Goal: Task Accomplishment & Management: Complete application form

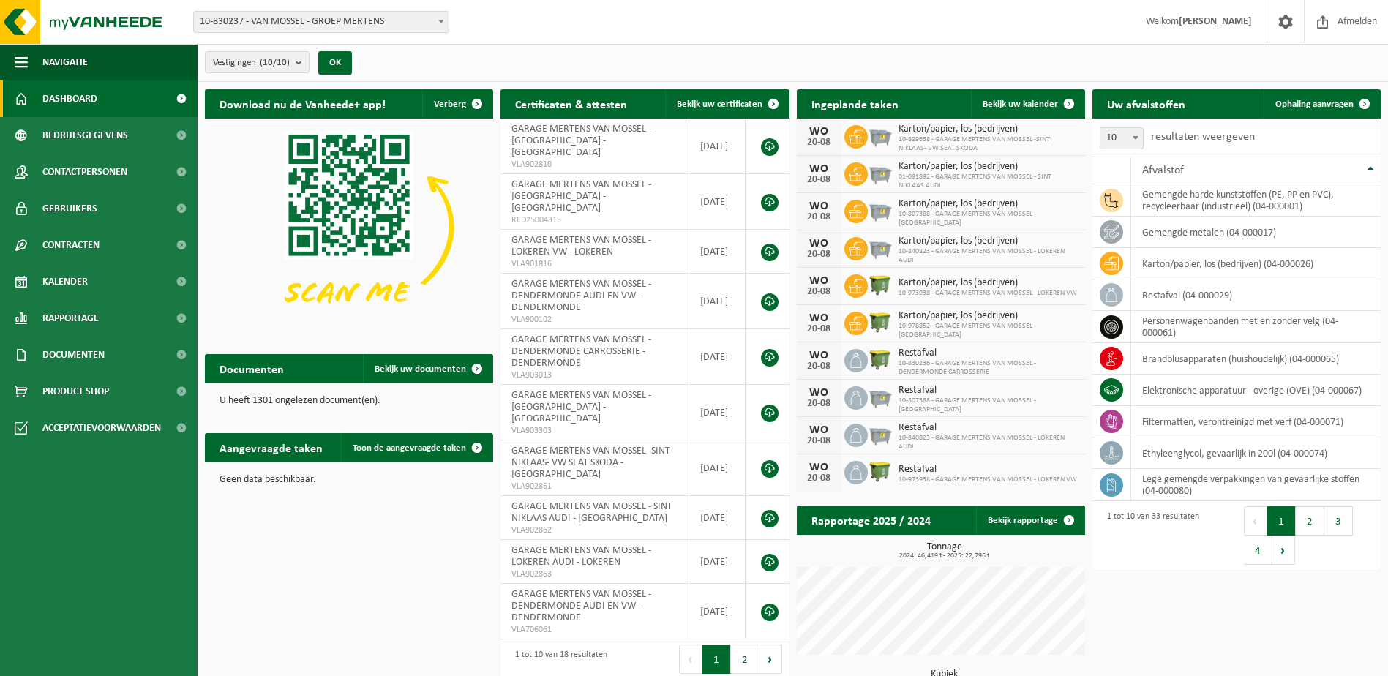
click at [437, 24] on span at bounding box center [441, 21] width 15 height 19
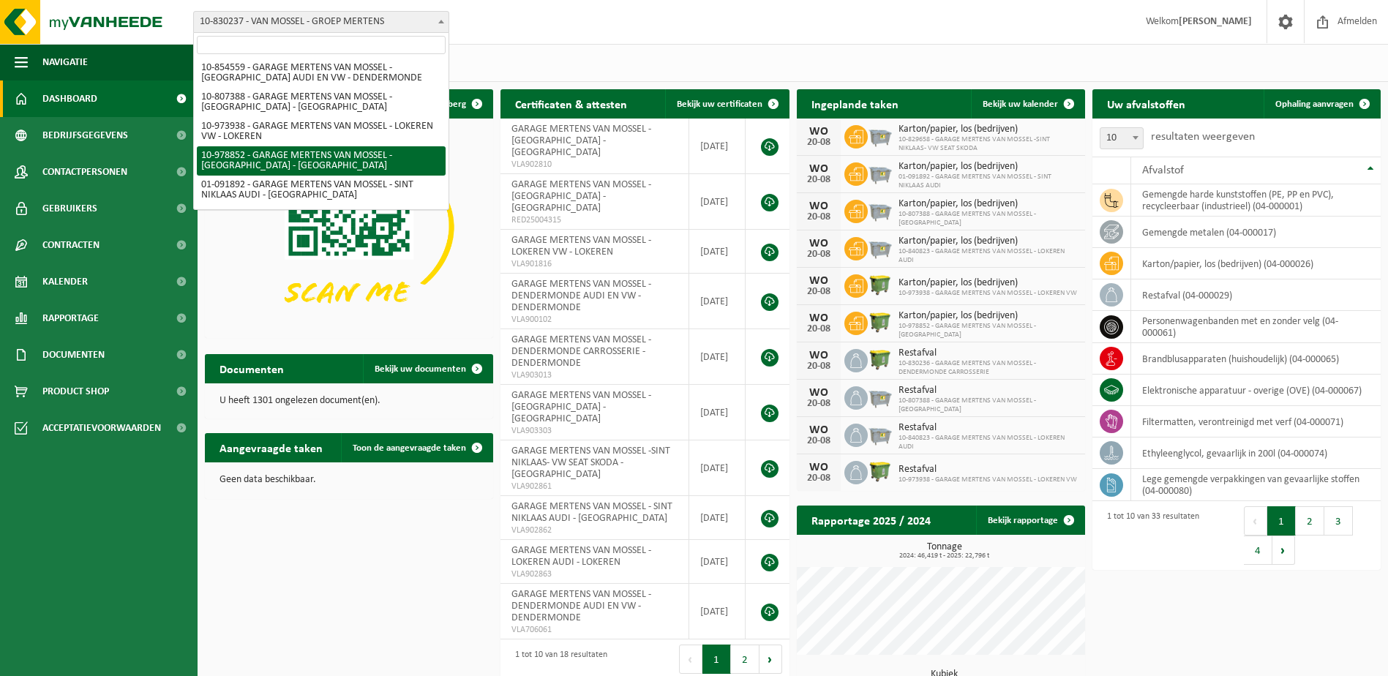
scroll to position [53, 0]
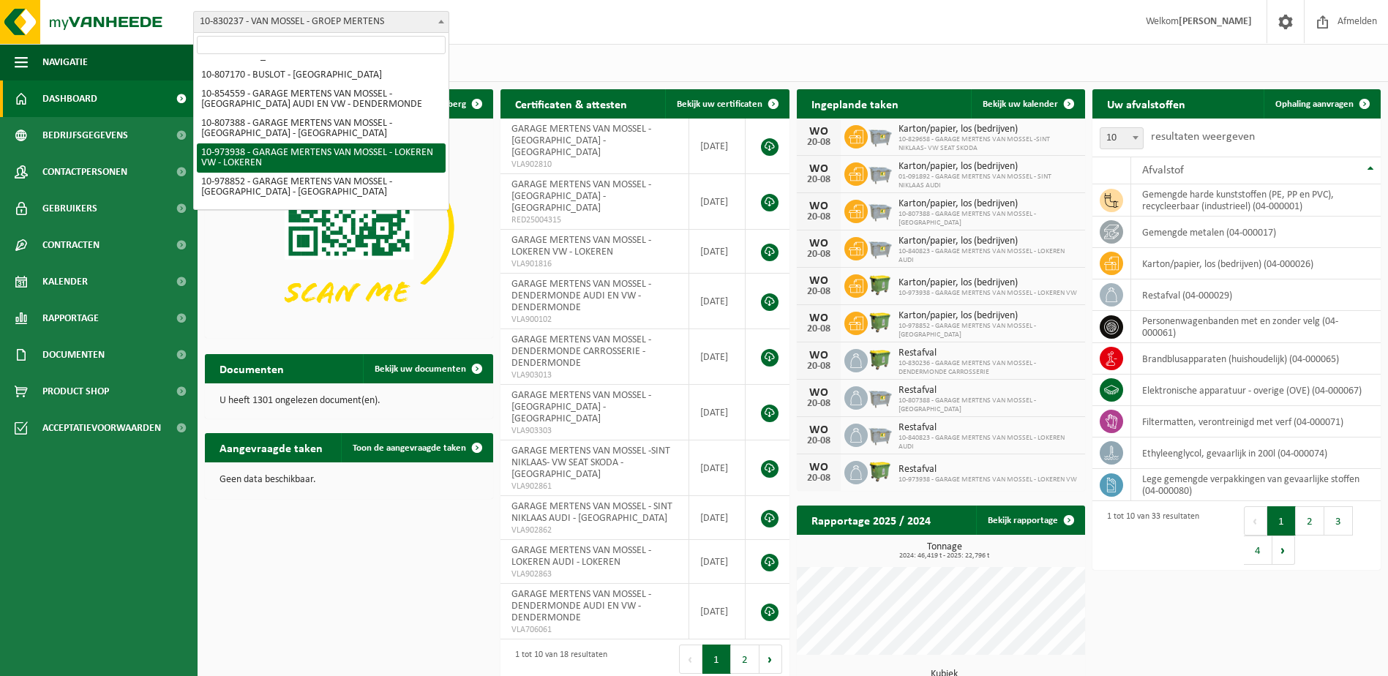
select select "157281"
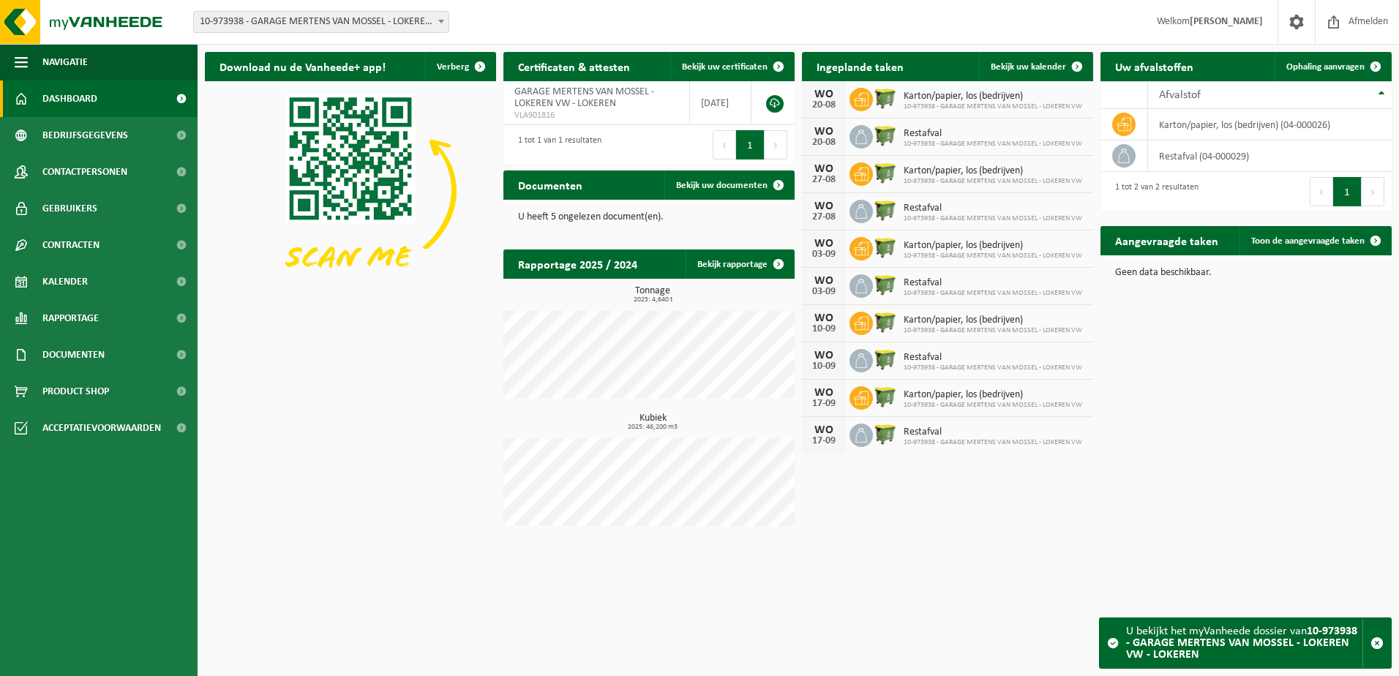
click at [437, 20] on span at bounding box center [441, 21] width 15 height 19
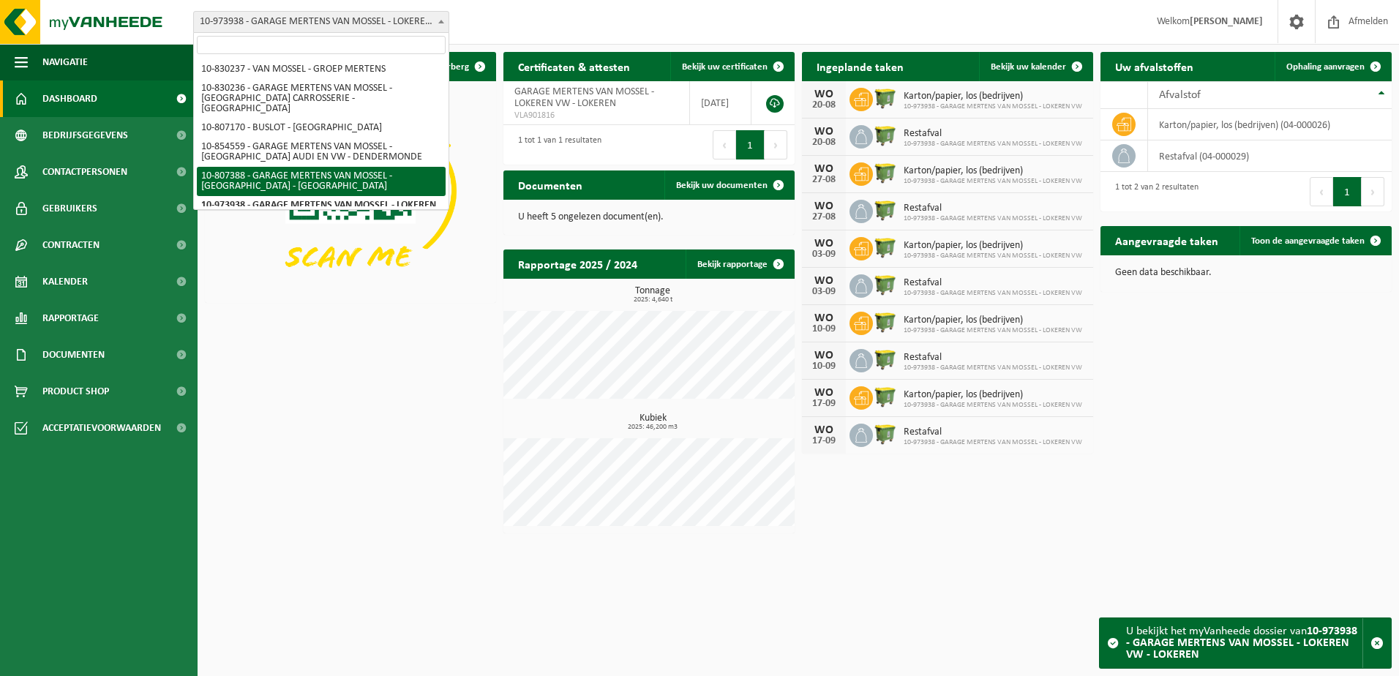
select select "91854"
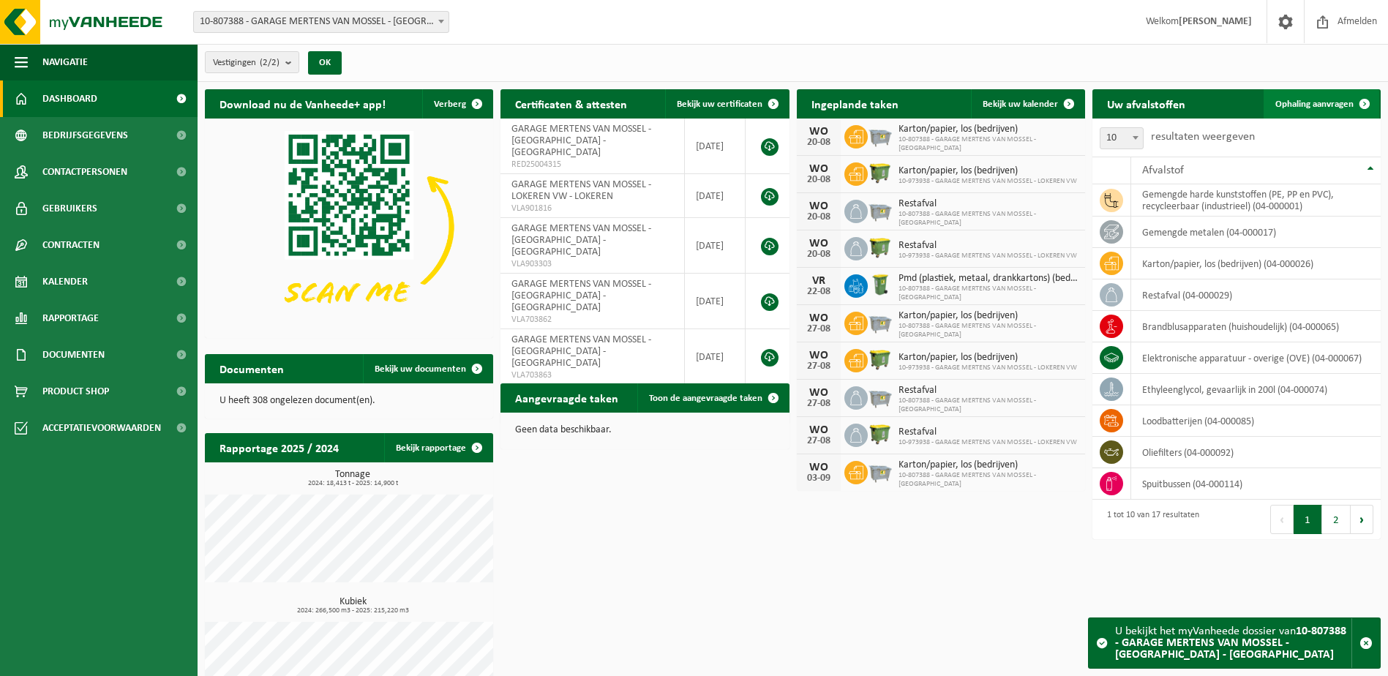
click at [1319, 104] on span "Ophaling aanvragen" at bounding box center [1315, 105] width 78 height 10
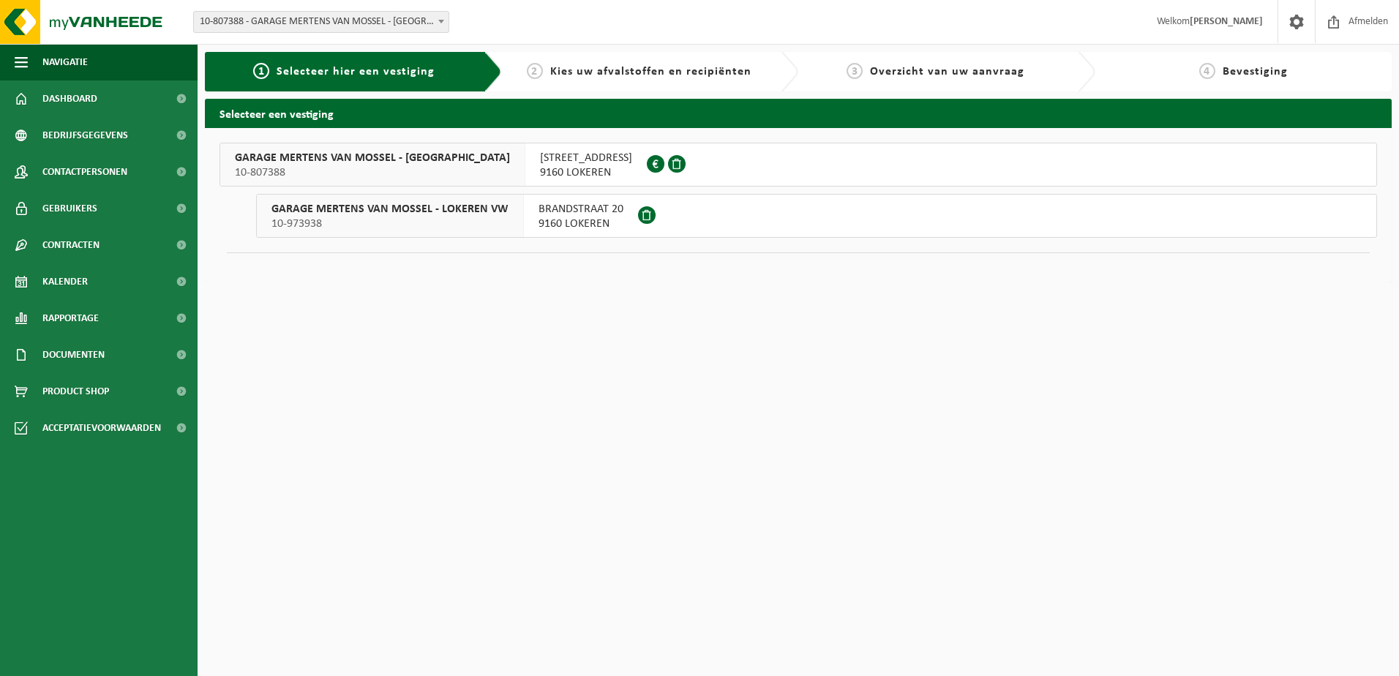
click at [403, 158] on span "GARAGE MERTENS VAN MOSSEL - [GEOGRAPHIC_DATA]" at bounding box center [372, 158] width 275 height 15
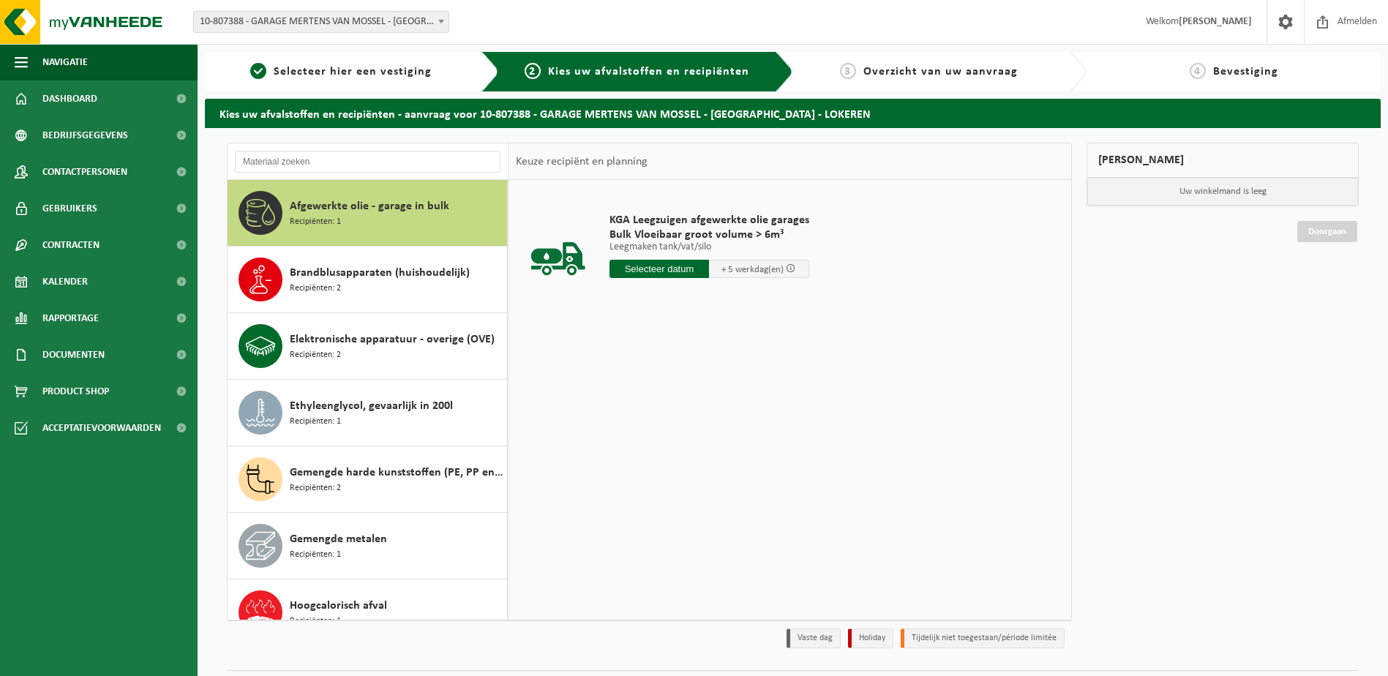
click at [385, 203] on span "Afgewerkte olie - garage in bulk" at bounding box center [370, 207] width 160 height 18
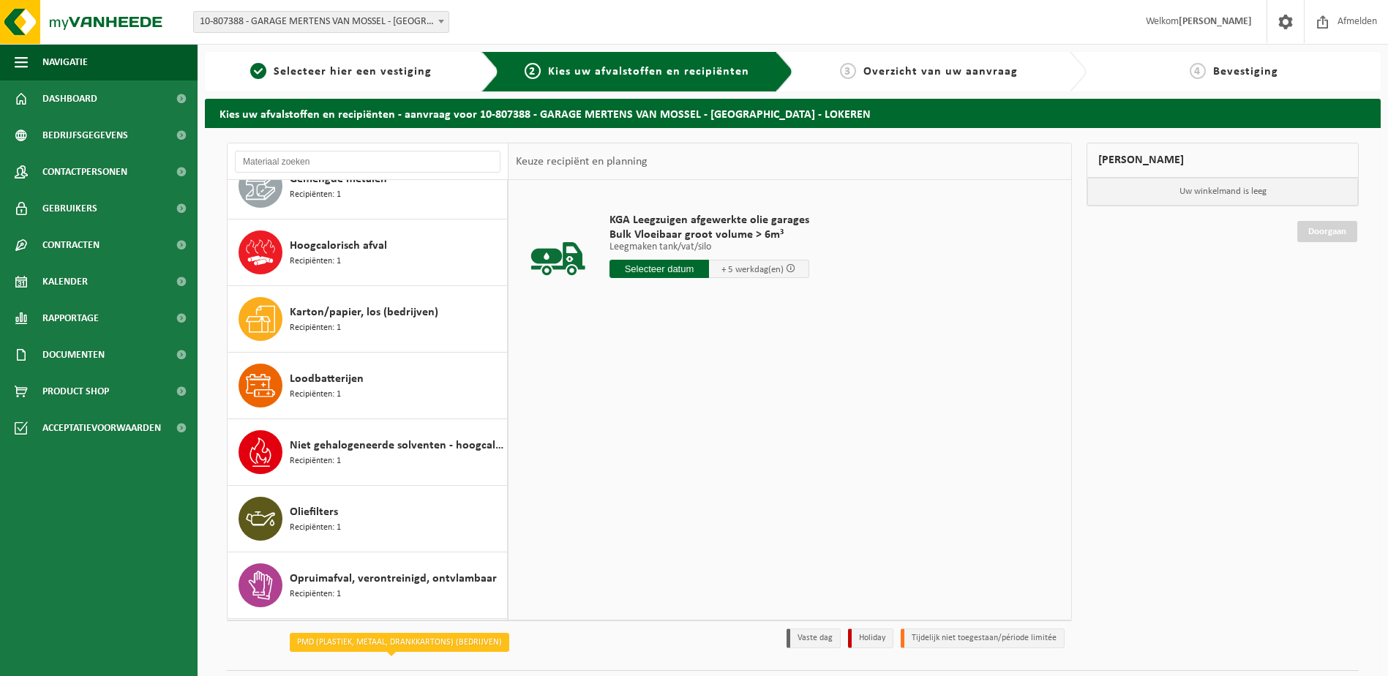
scroll to position [259, 0]
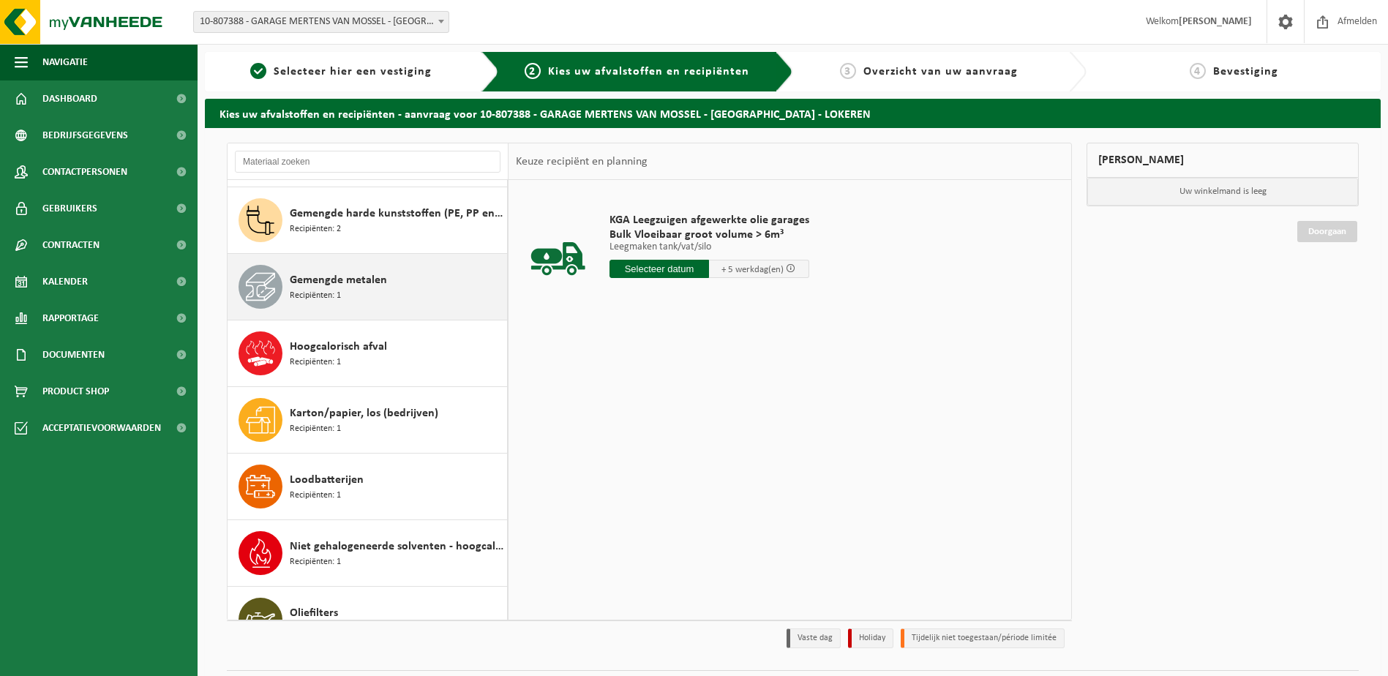
click at [373, 283] on span "Gemengde metalen" at bounding box center [338, 281] width 97 height 18
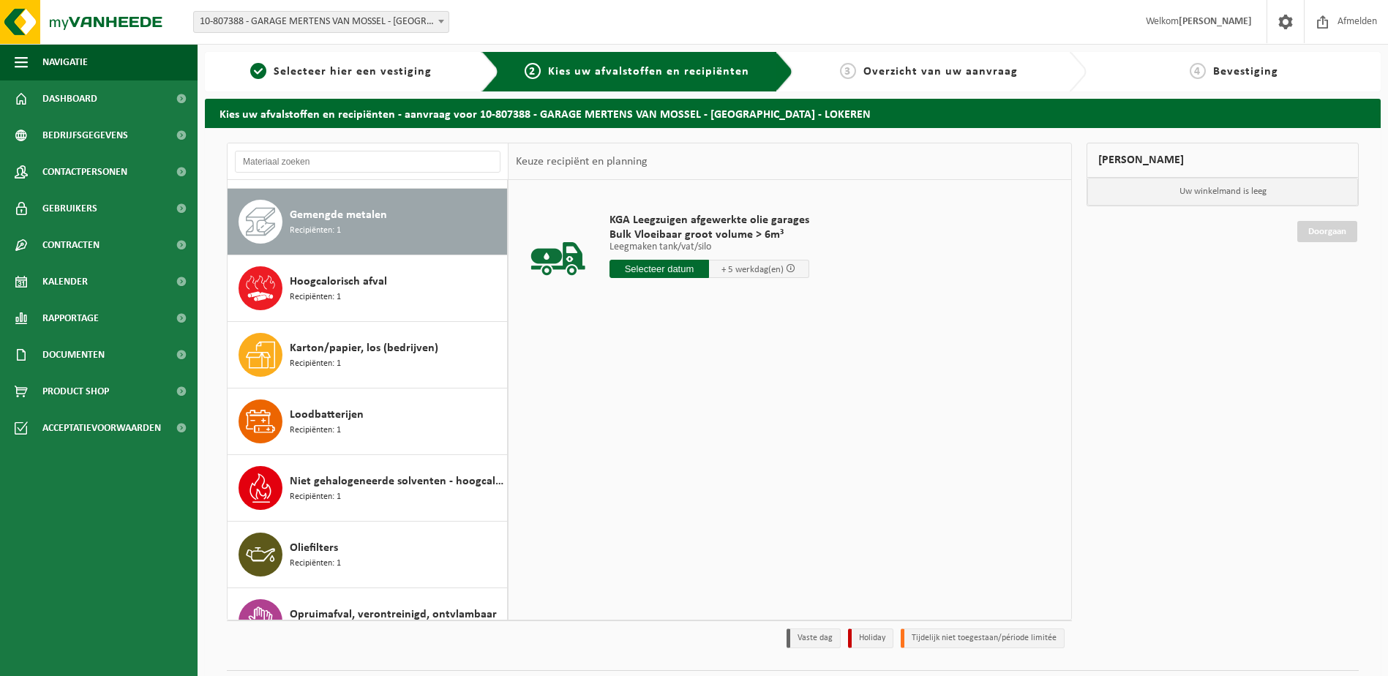
scroll to position [333, 0]
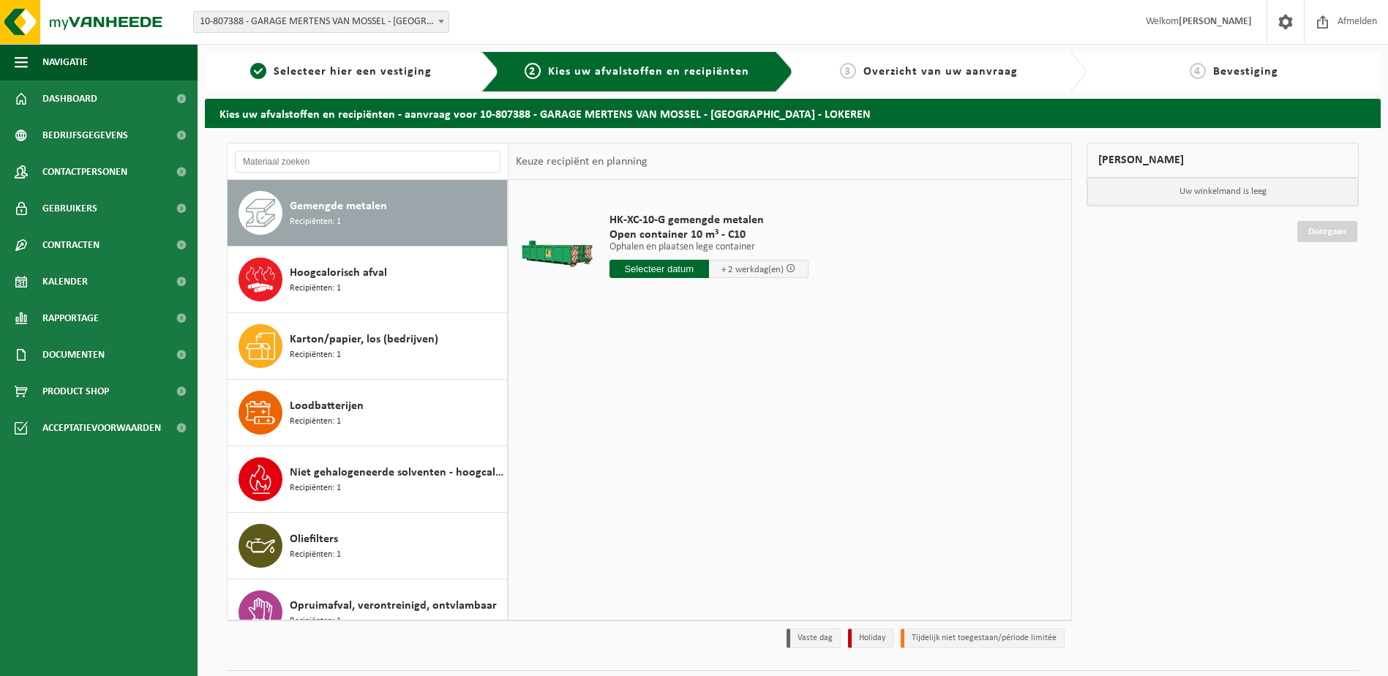
click at [630, 266] on input "text" at bounding box center [660, 269] width 100 height 18
click at [626, 446] on div "25" at bounding box center [623, 445] width 26 height 23
type input "Van 2025-08-25"
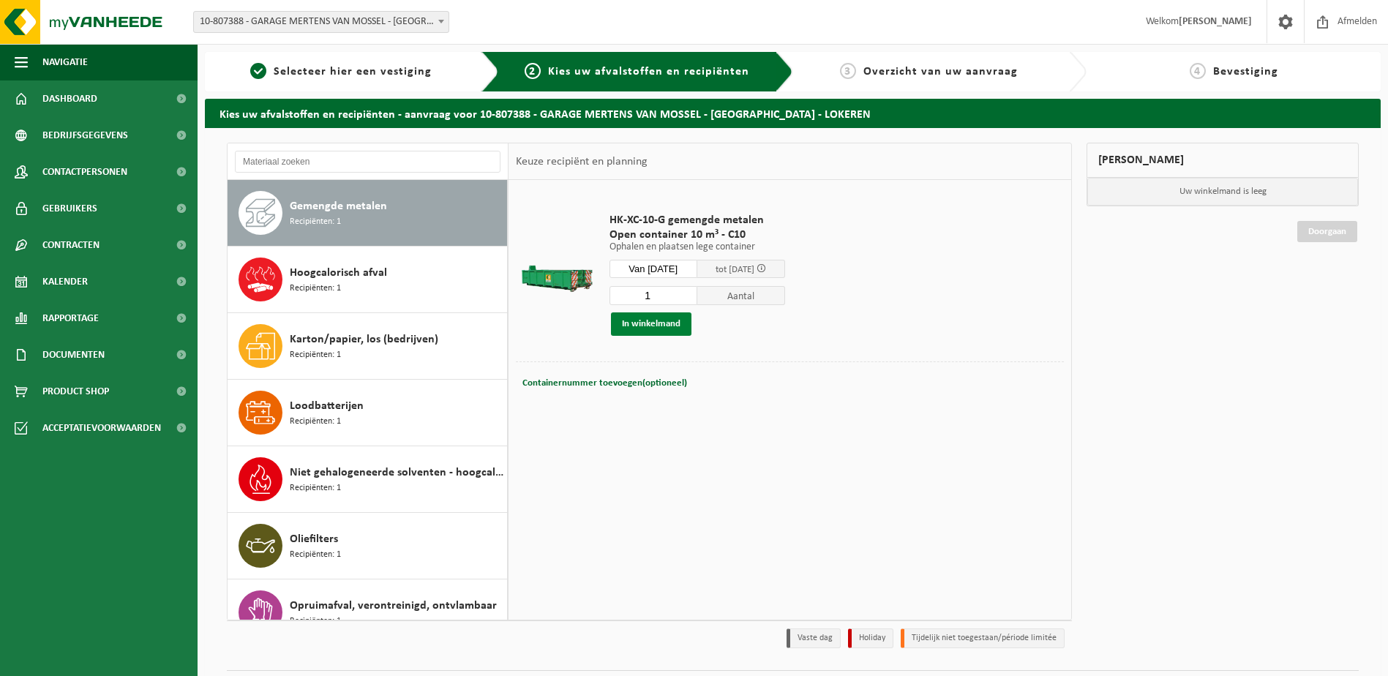
click at [640, 323] on button "In winkelmand" at bounding box center [651, 324] width 81 height 23
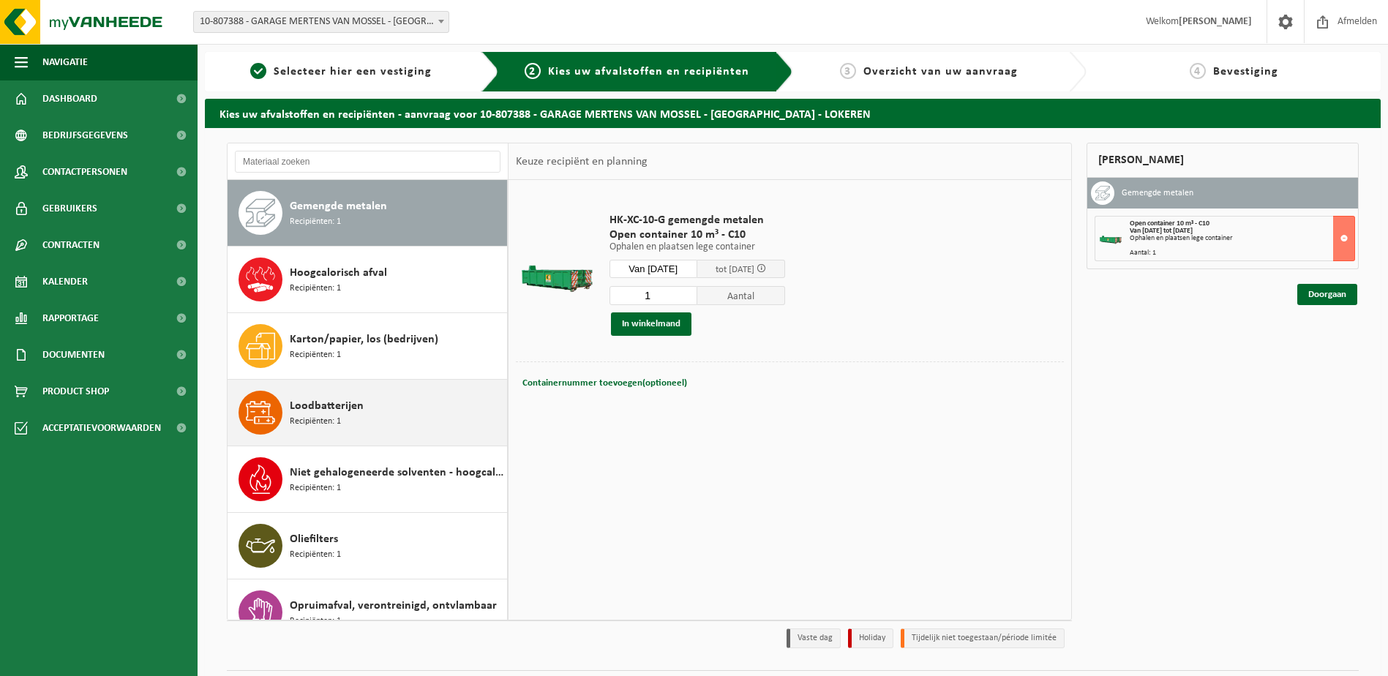
click at [297, 403] on span "Loodbatterijen" at bounding box center [327, 406] width 74 height 18
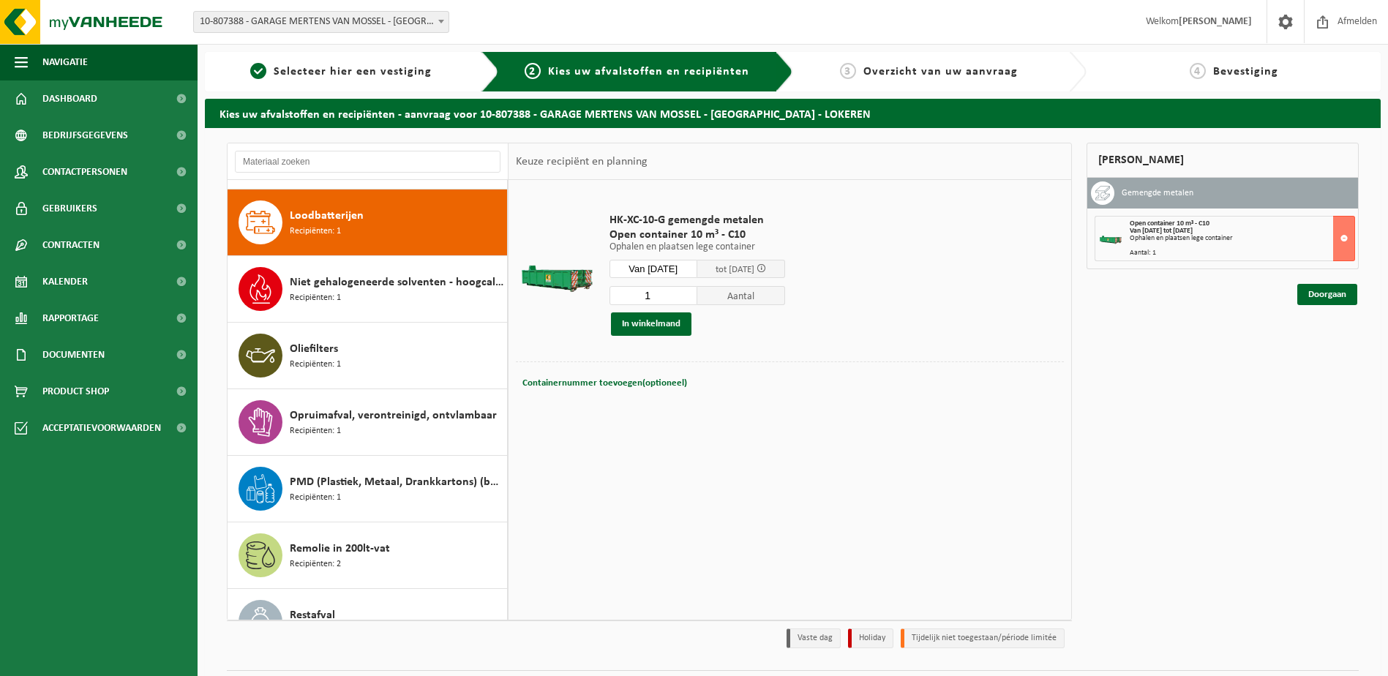
scroll to position [533, 0]
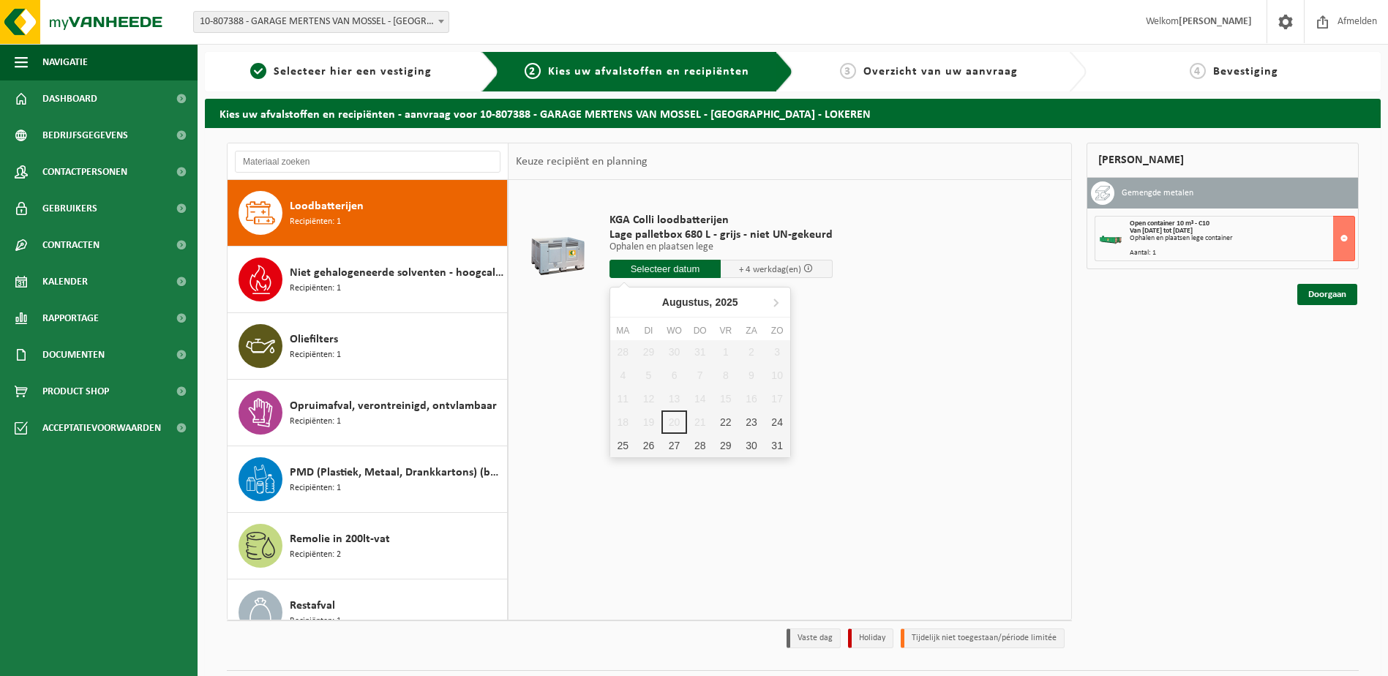
click at [664, 270] on input "text" at bounding box center [666, 269] width 112 height 18
click at [618, 447] on div "25" at bounding box center [623, 445] width 26 height 23
type input "Van 2025-08-25"
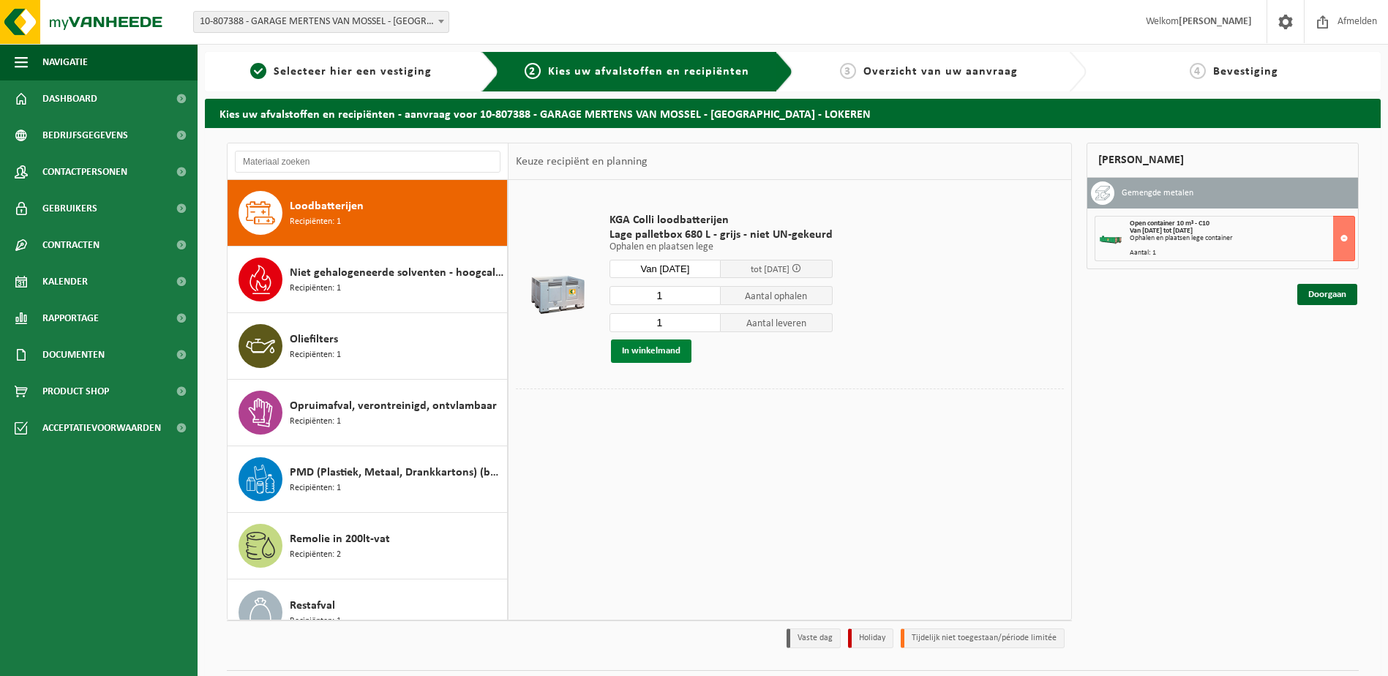
click at [652, 348] on button "In winkelmand" at bounding box center [651, 351] width 81 height 23
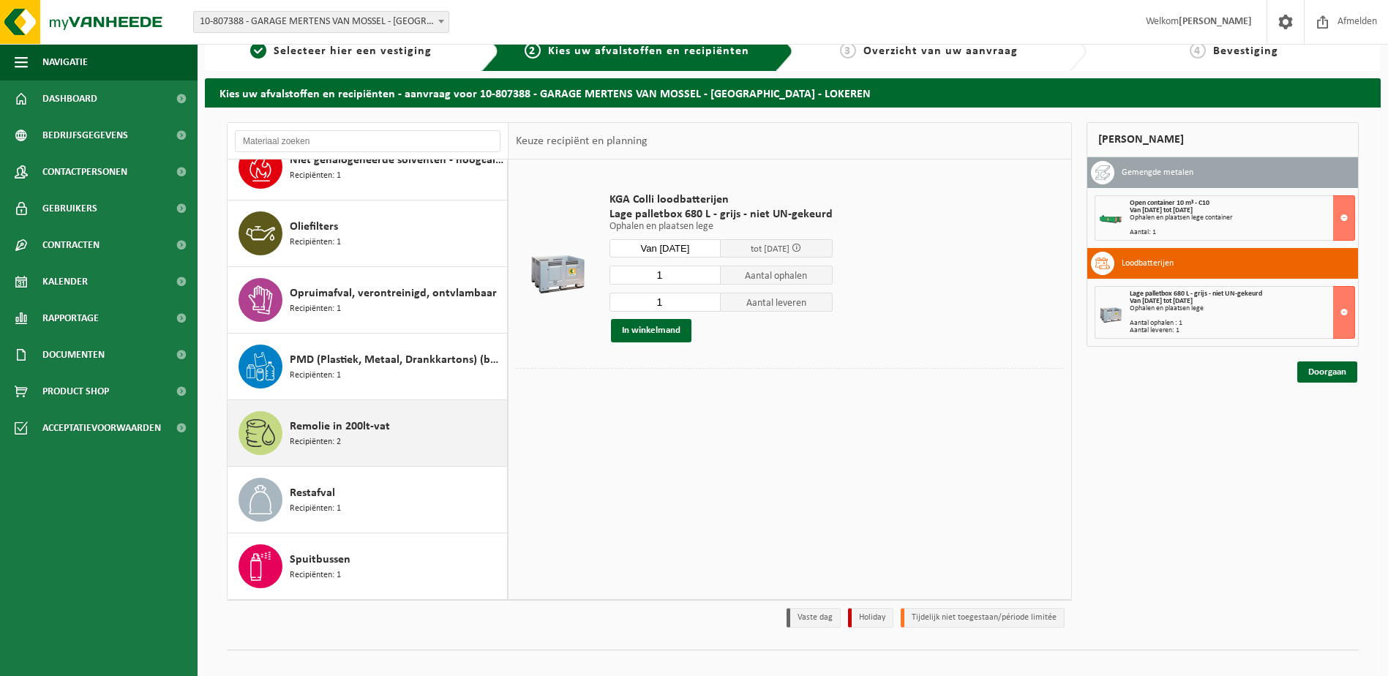
scroll to position [39, 0]
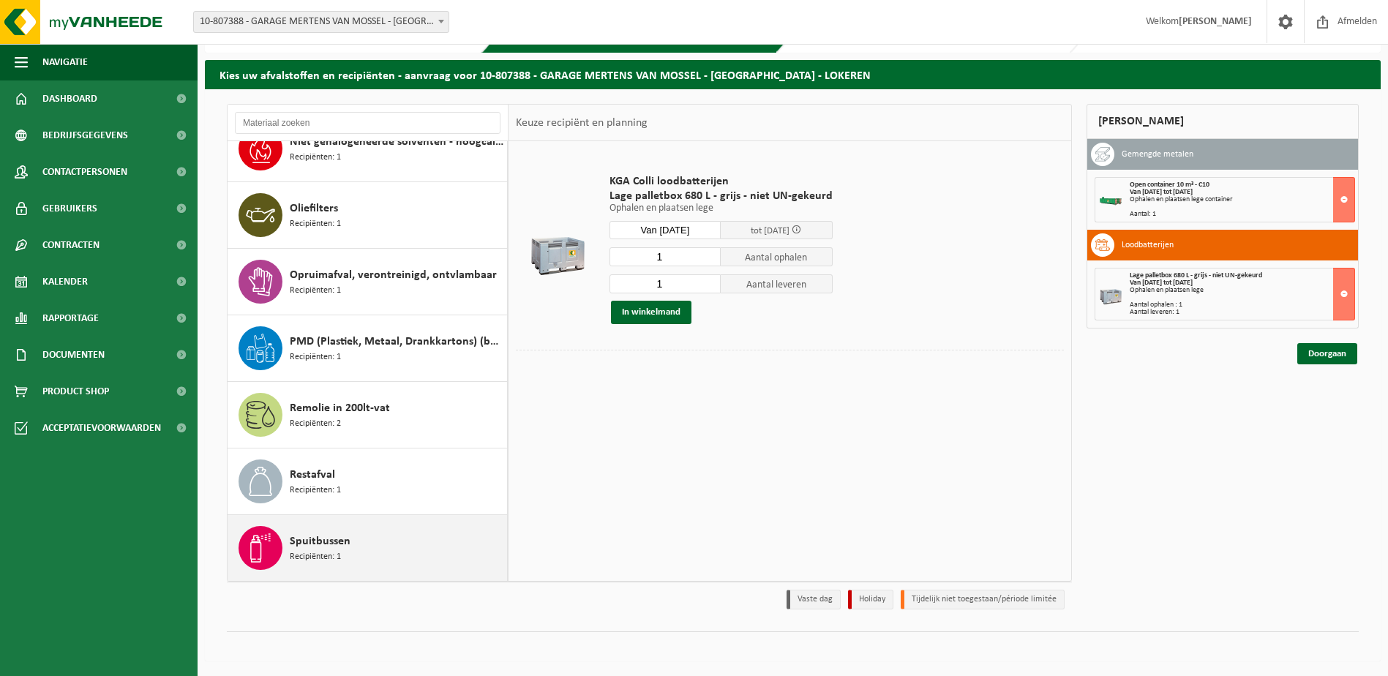
click at [334, 551] on span "Recipiënten: 1" at bounding box center [315, 557] width 51 height 14
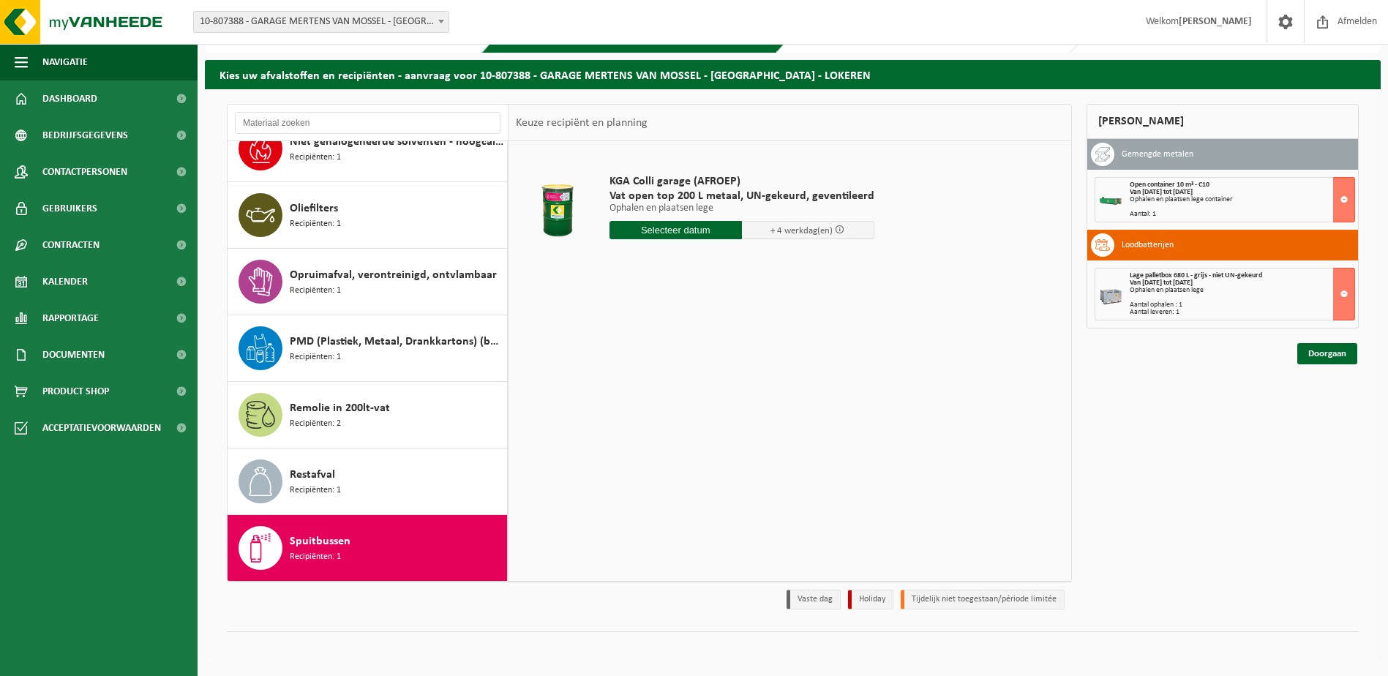
click at [688, 236] on input "text" at bounding box center [676, 230] width 132 height 18
click at [626, 405] on div "25" at bounding box center [623, 406] width 26 height 23
type input "Van 2025-08-25"
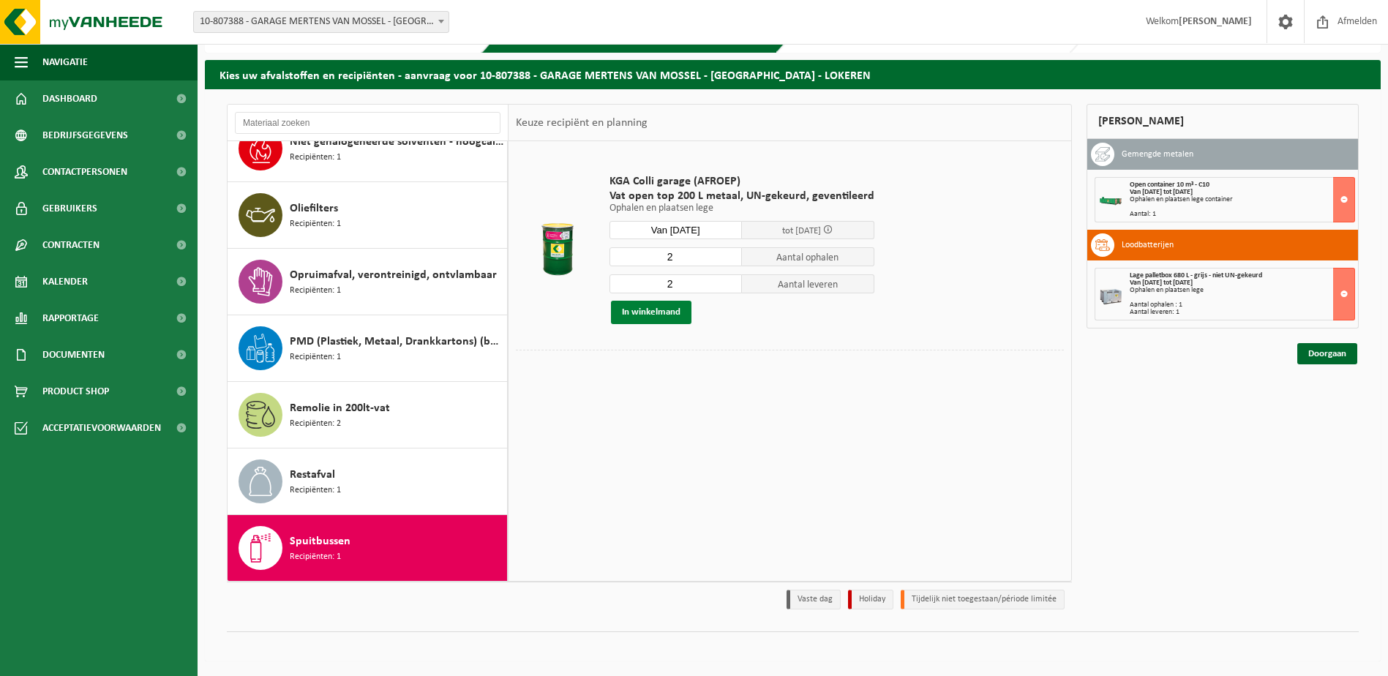
click at [659, 314] on button "In winkelmand" at bounding box center [651, 312] width 81 height 23
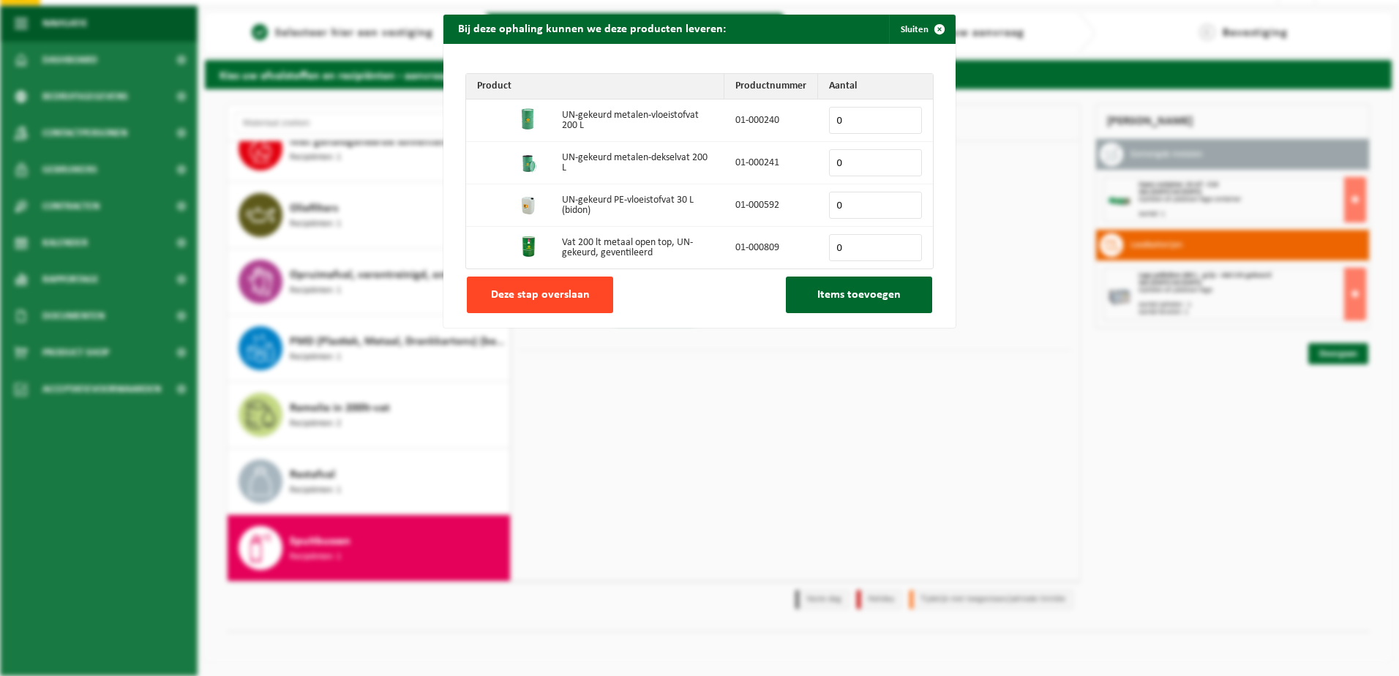
click at [566, 300] on span "Deze stap overslaan" at bounding box center [540, 295] width 99 height 12
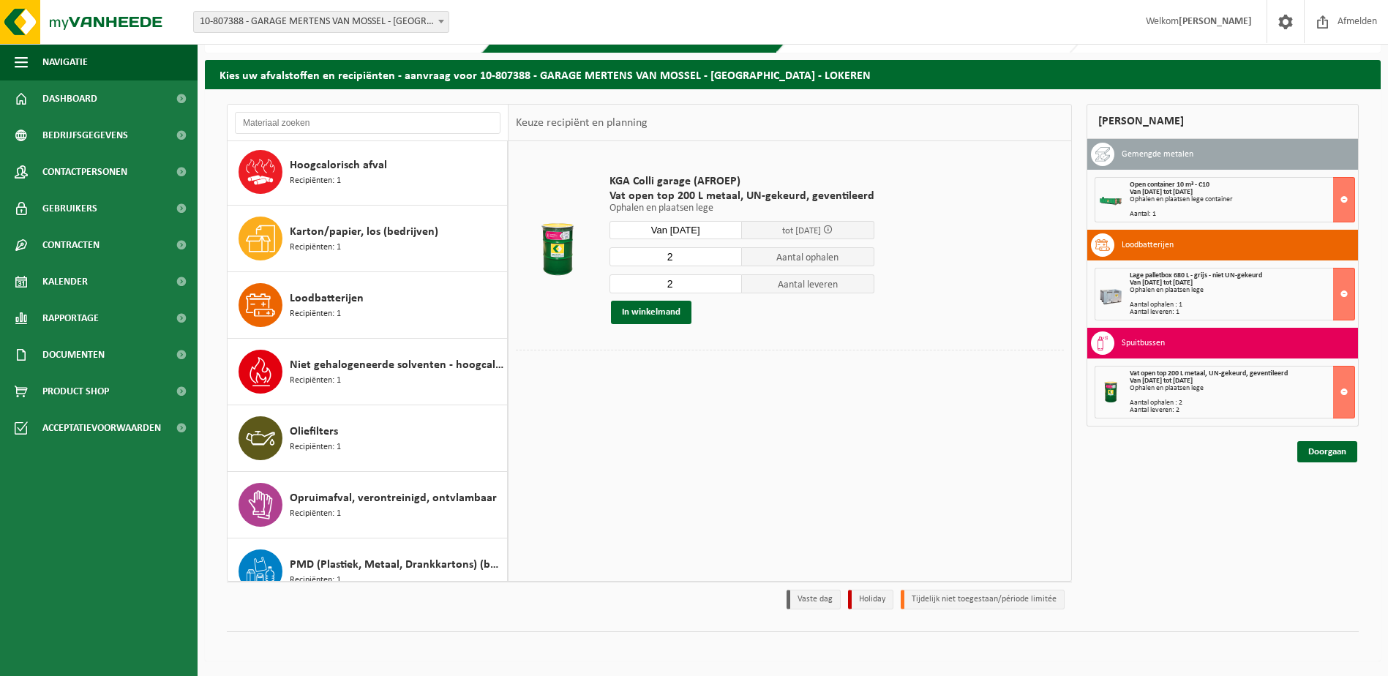
scroll to position [439, 0]
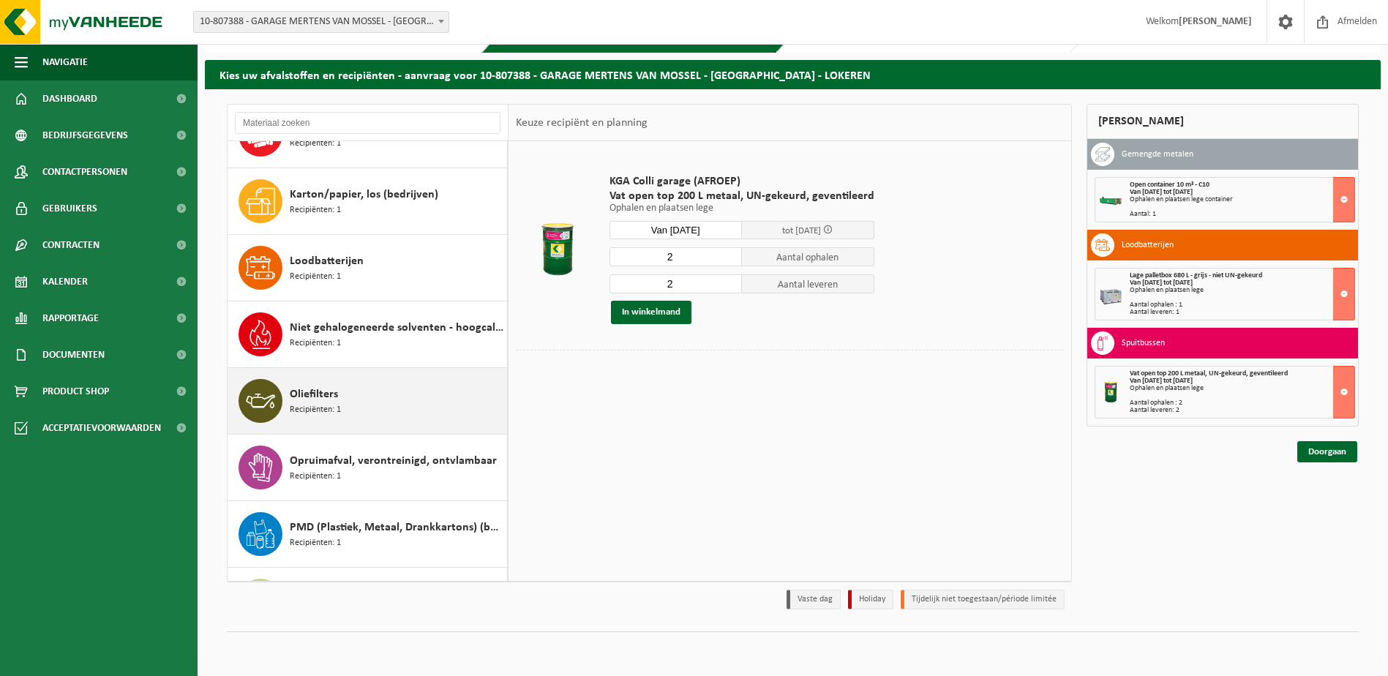
click at [296, 384] on div "Oliefilters Recipiënten: 1" at bounding box center [397, 401] width 214 height 44
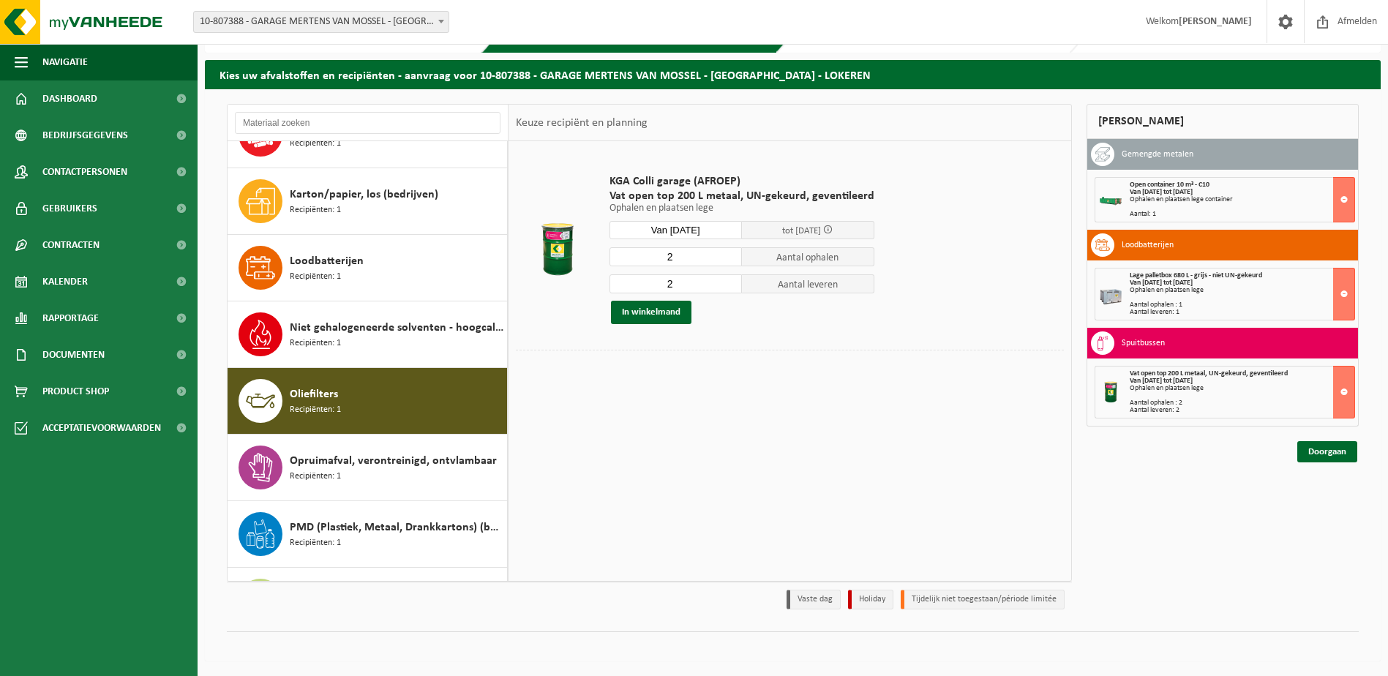
scroll to position [625, 0]
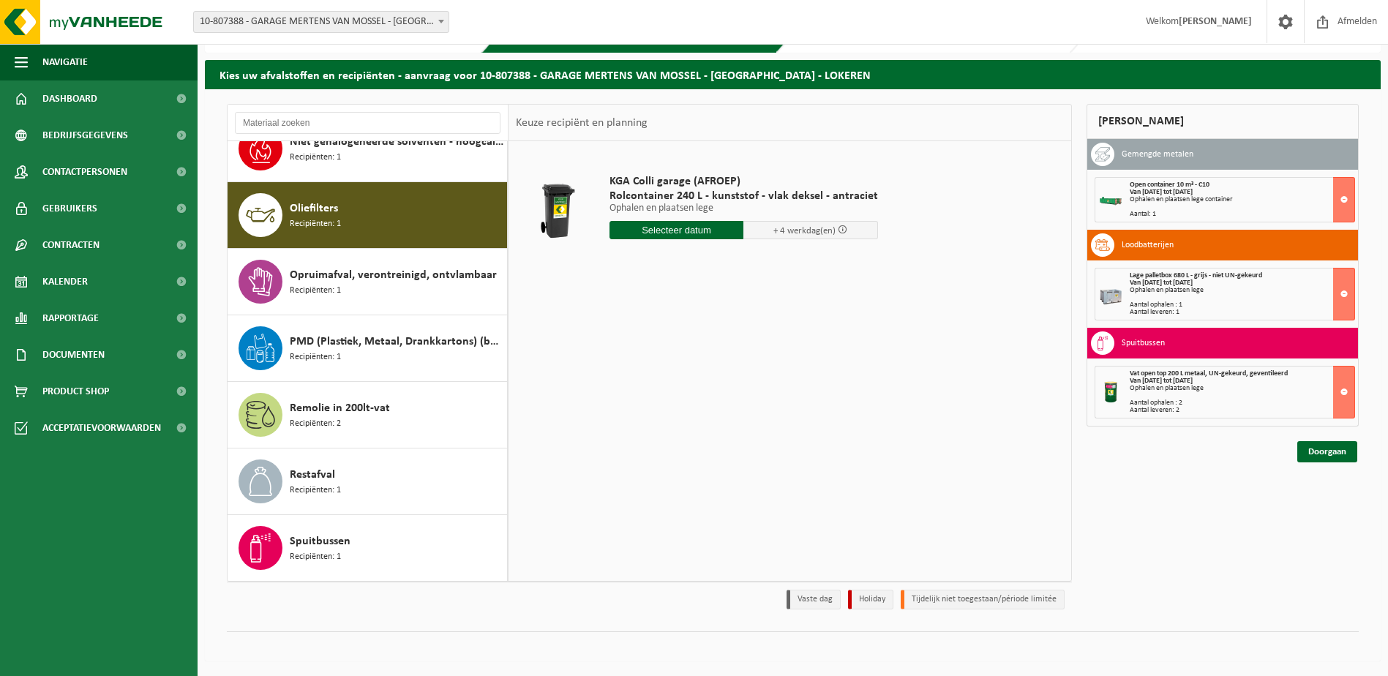
click at [666, 224] on input "text" at bounding box center [677, 230] width 135 height 18
click at [628, 410] on div "25" at bounding box center [623, 406] width 26 height 23
type input "Van 2025-08-25"
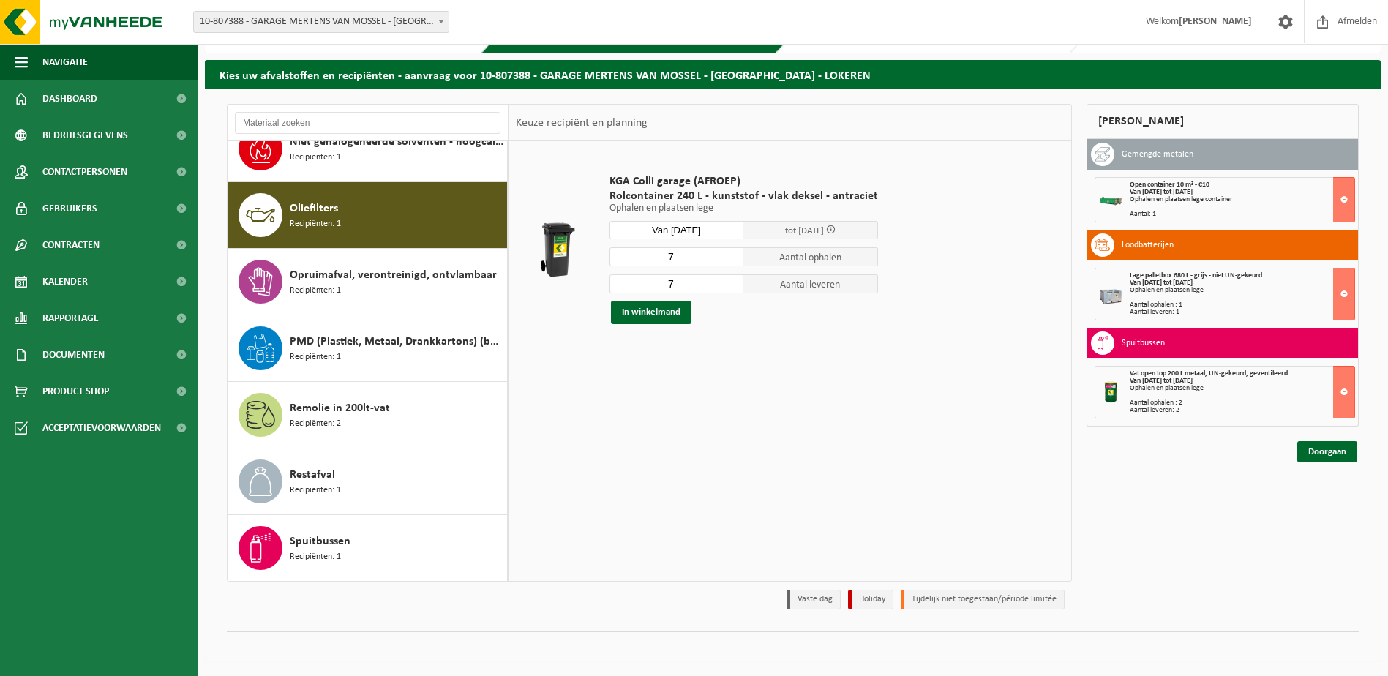
click at [689, 254] on input "7" at bounding box center [677, 256] width 135 height 19
click at [729, 261] on input "6" at bounding box center [677, 256] width 135 height 19
type input "5"
click at [730, 261] on input "5" at bounding box center [677, 256] width 135 height 19
click at [729, 285] on input "6" at bounding box center [677, 283] width 135 height 19
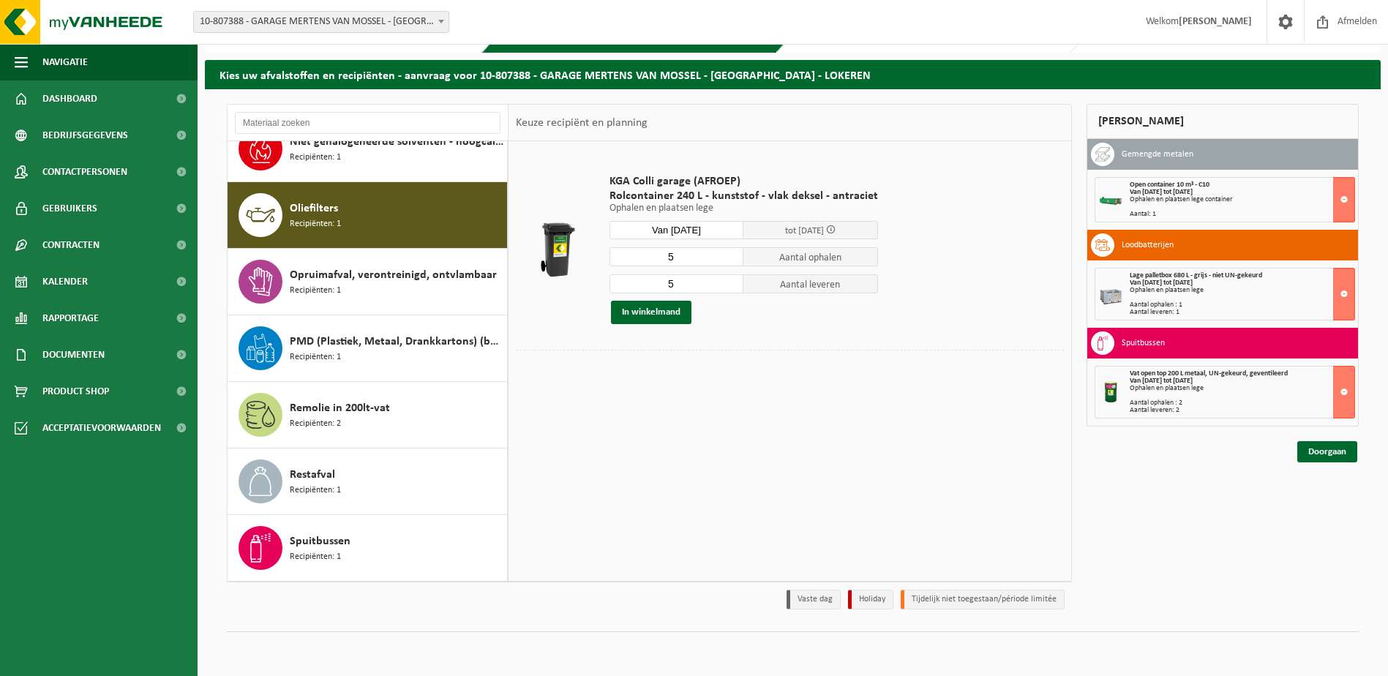
type input "5"
click at [730, 285] on input "5" at bounding box center [677, 283] width 135 height 19
click at [641, 313] on button "In winkelmand" at bounding box center [651, 312] width 81 height 23
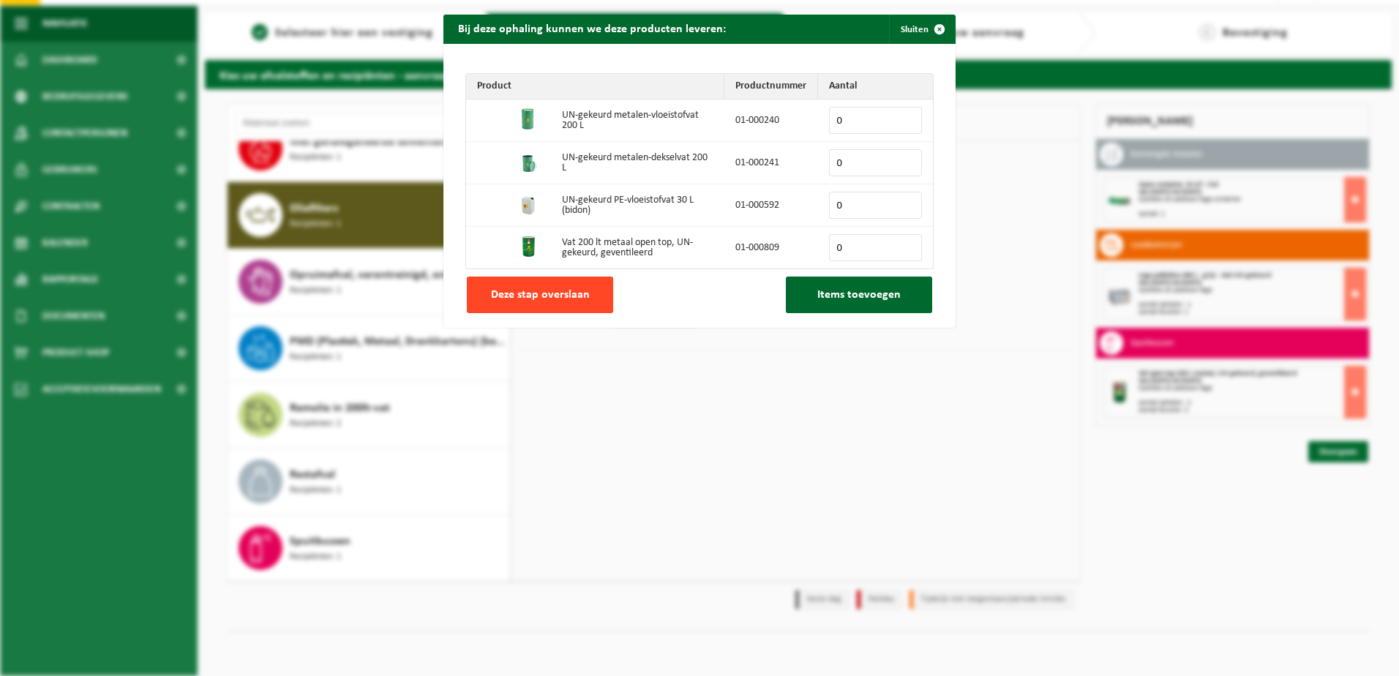
click at [546, 291] on span "Deze stap overslaan" at bounding box center [540, 295] width 99 height 12
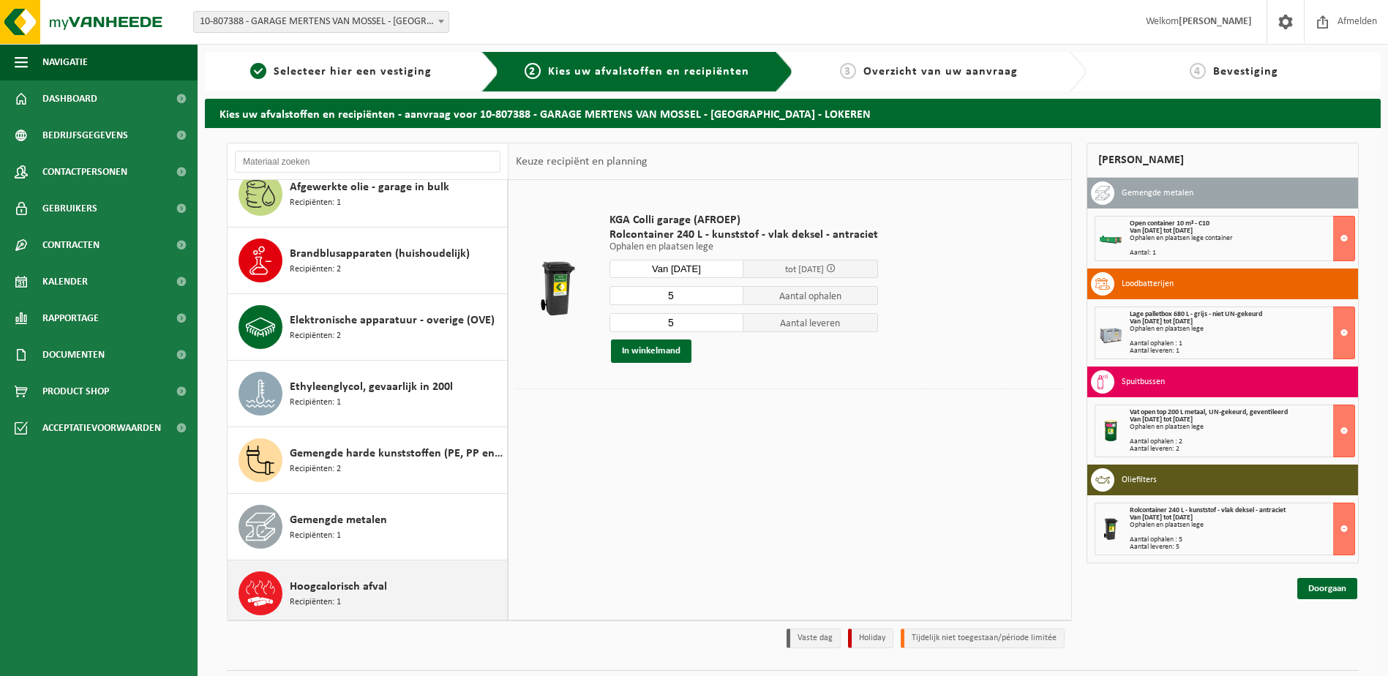
scroll to position [0, 0]
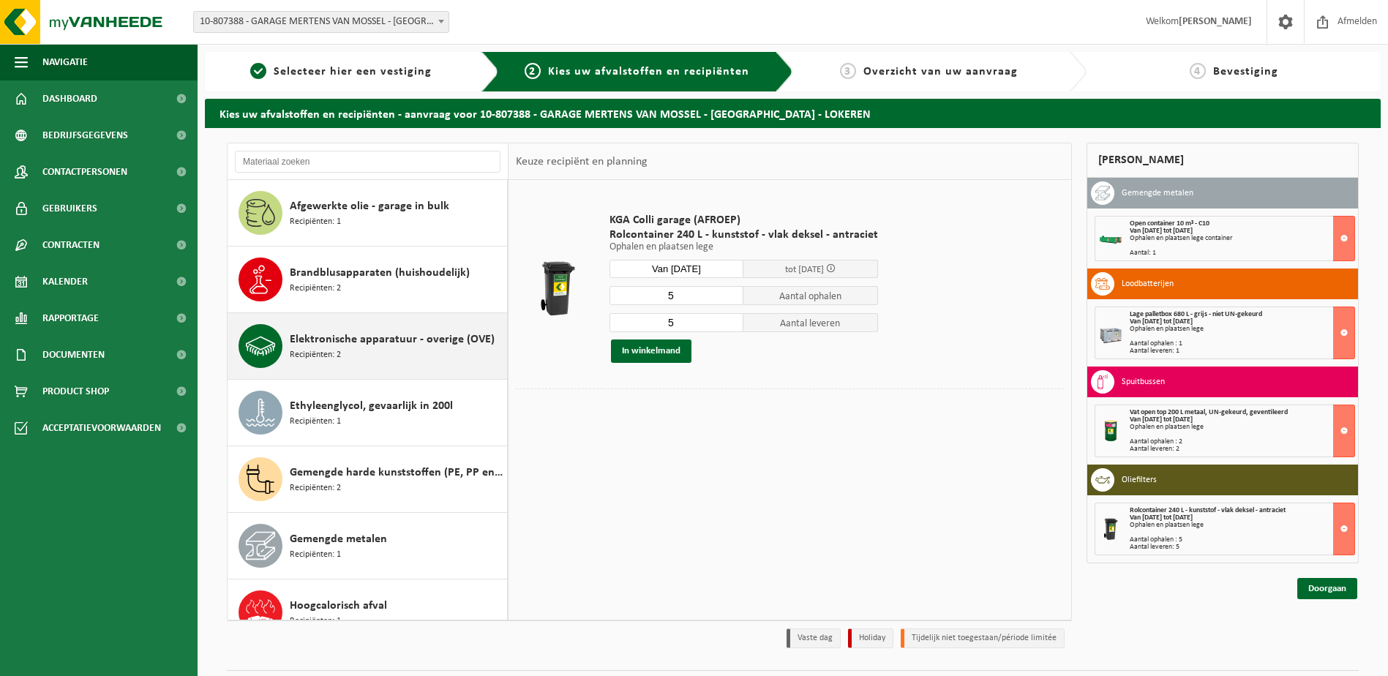
click at [403, 341] on span "Elektronische apparatuur - overige (OVE)" at bounding box center [392, 340] width 205 height 18
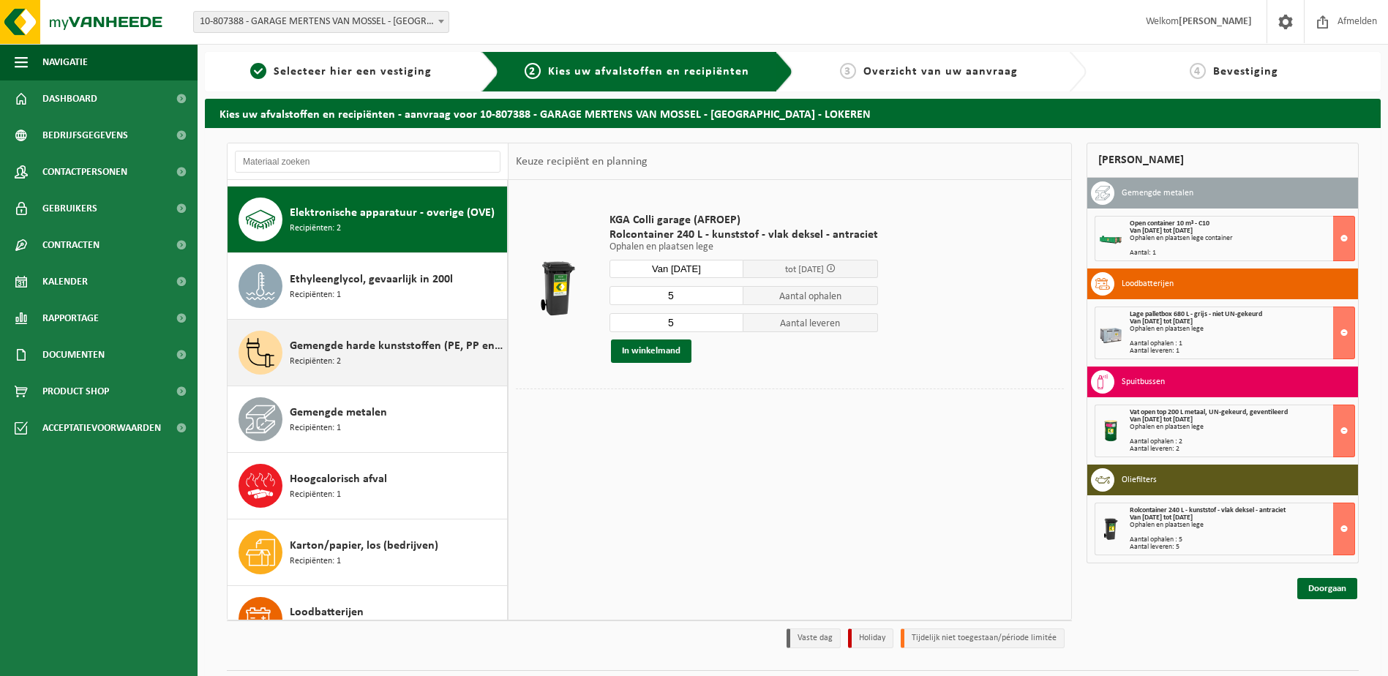
scroll to position [133, 0]
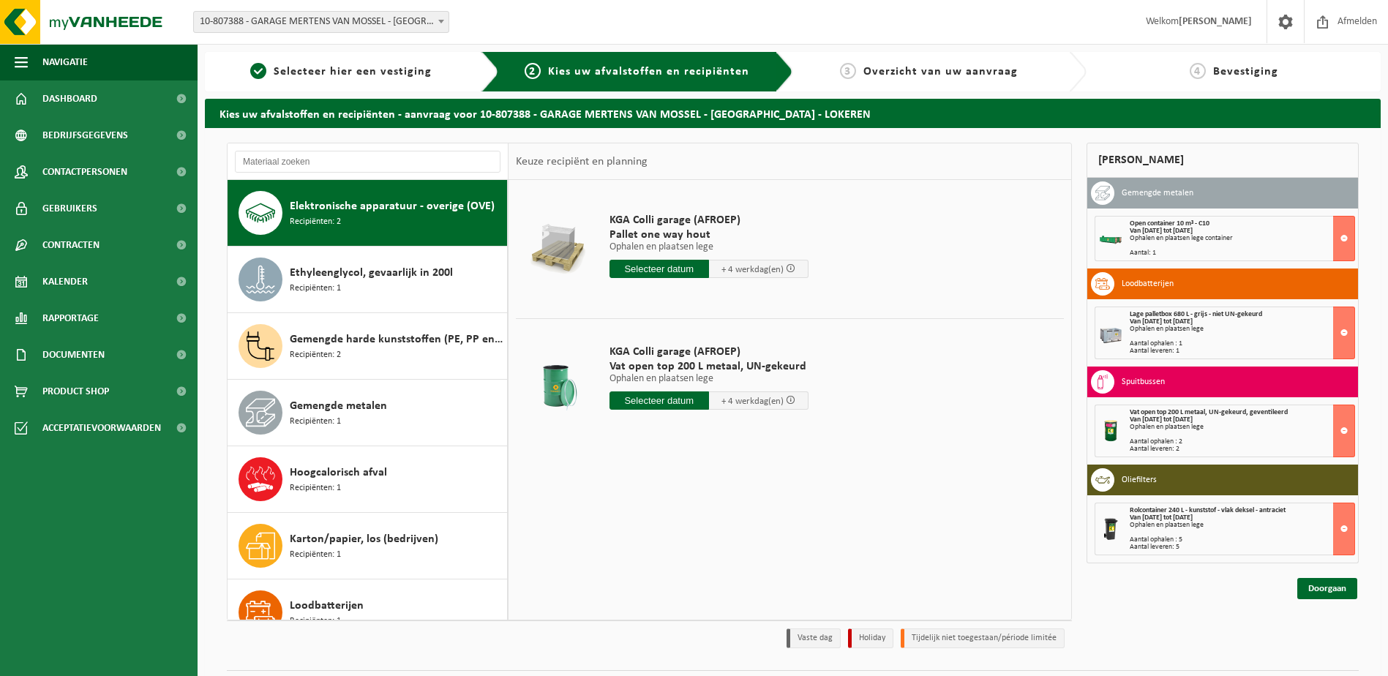
click at [651, 269] on input "text" at bounding box center [660, 269] width 100 height 18
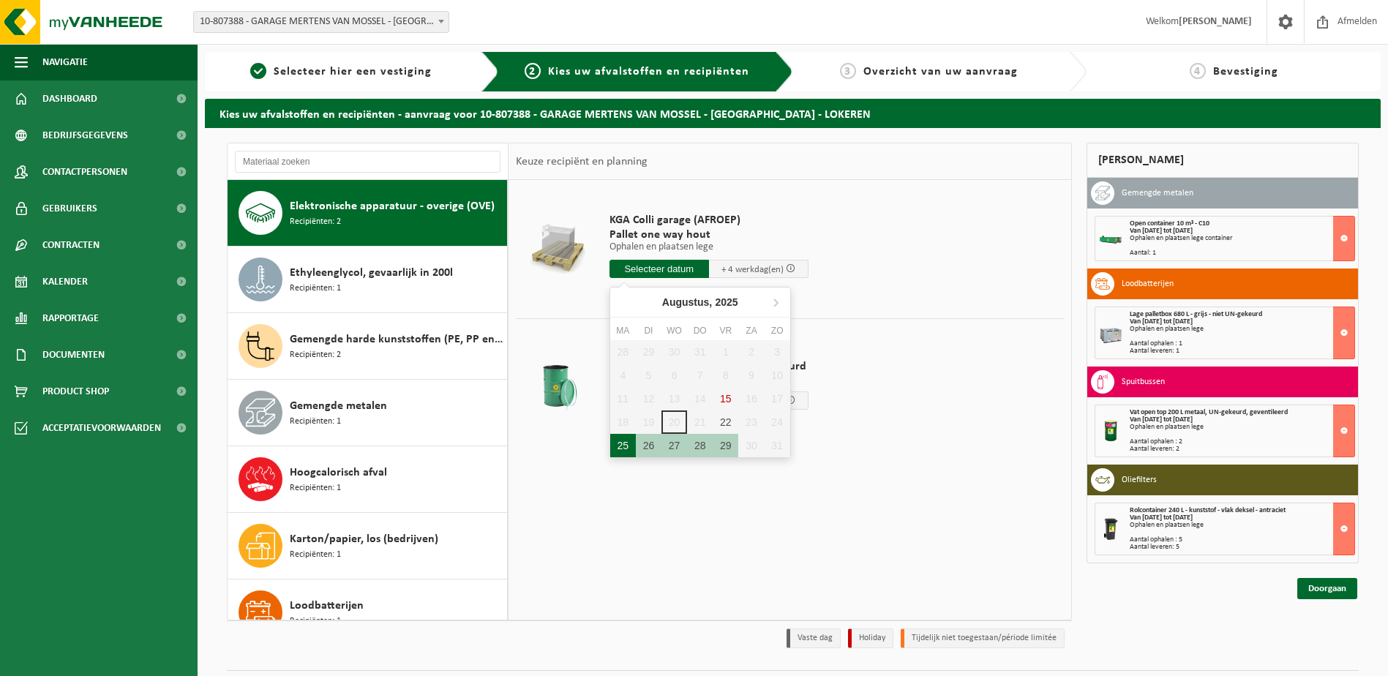
click at [621, 443] on div "25" at bounding box center [623, 445] width 26 height 23
type input "Van 2025-08-25"
type input "2025-08-25"
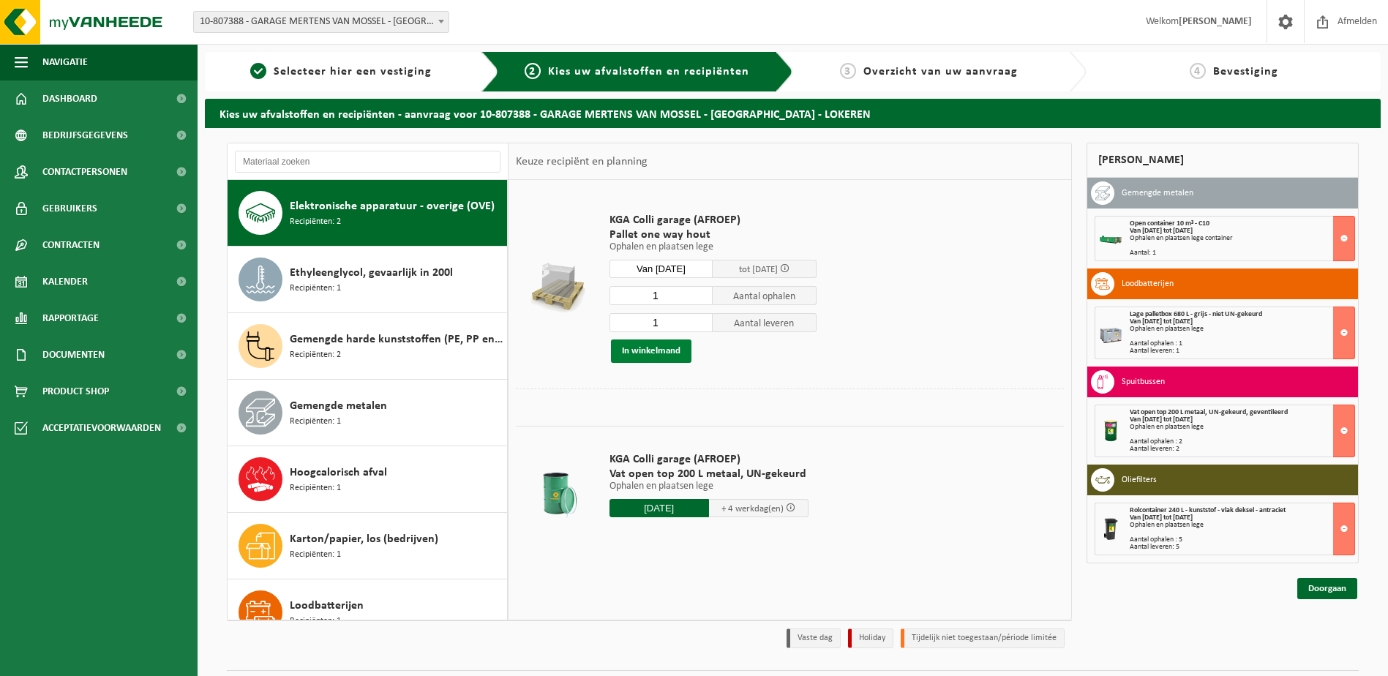
click at [669, 353] on button "In winkelmand" at bounding box center [651, 351] width 81 height 23
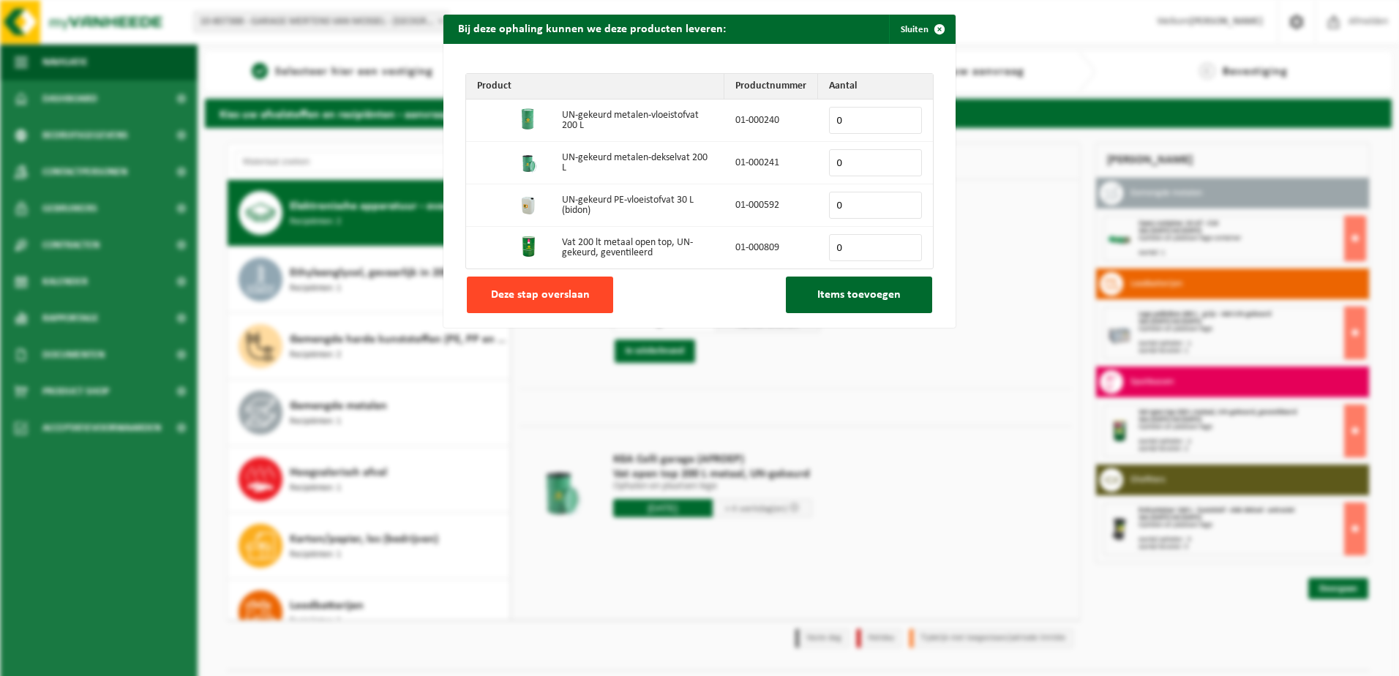
click at [562, 291] on span "Deze stap overslaan" at bounding box center [540, 295] width 99 height 12
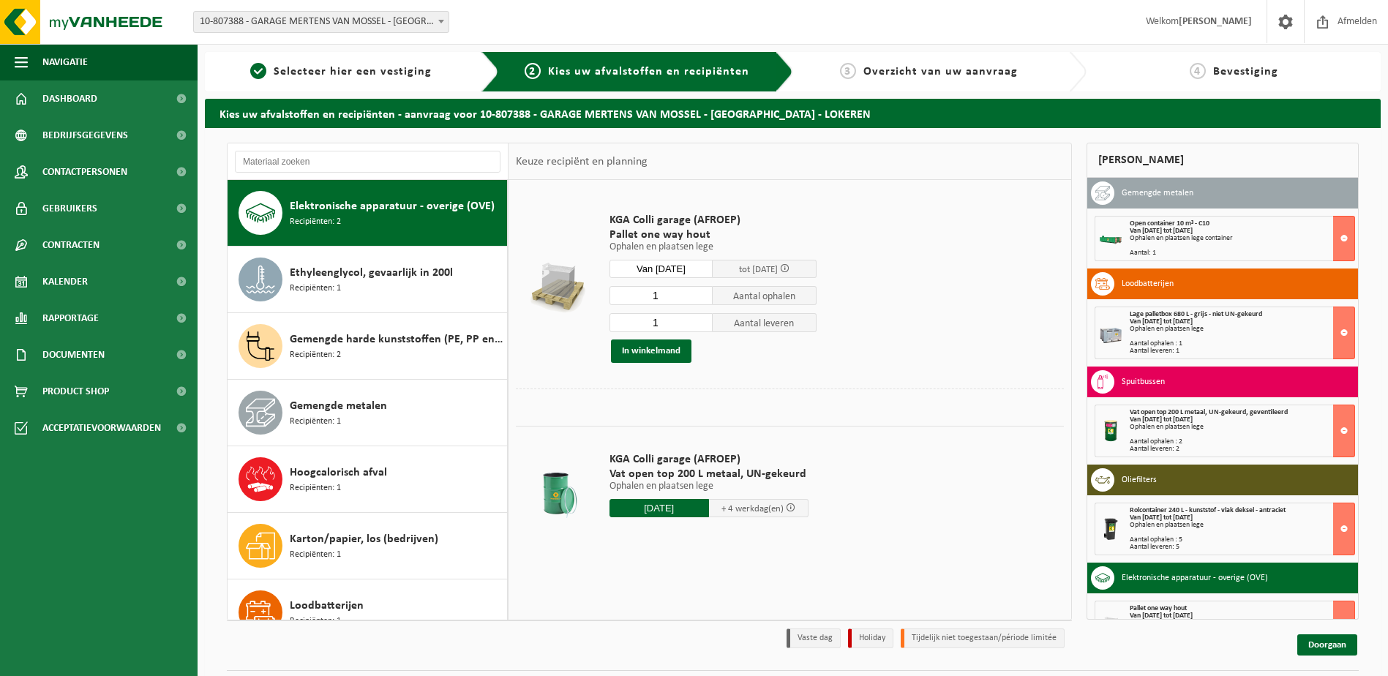
click at [643, 505] on input "2025-08-25" at bounding box center [660, 508] width 100 height 18
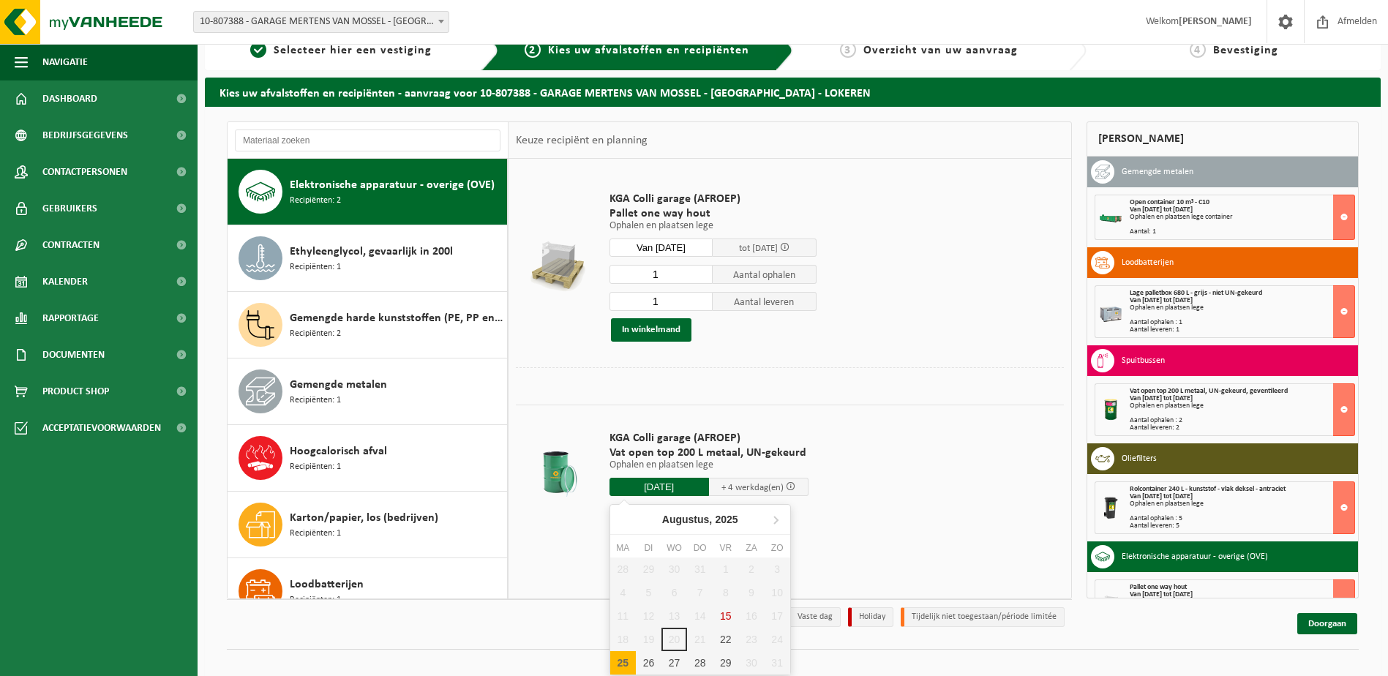
scroll to position [39, 0]
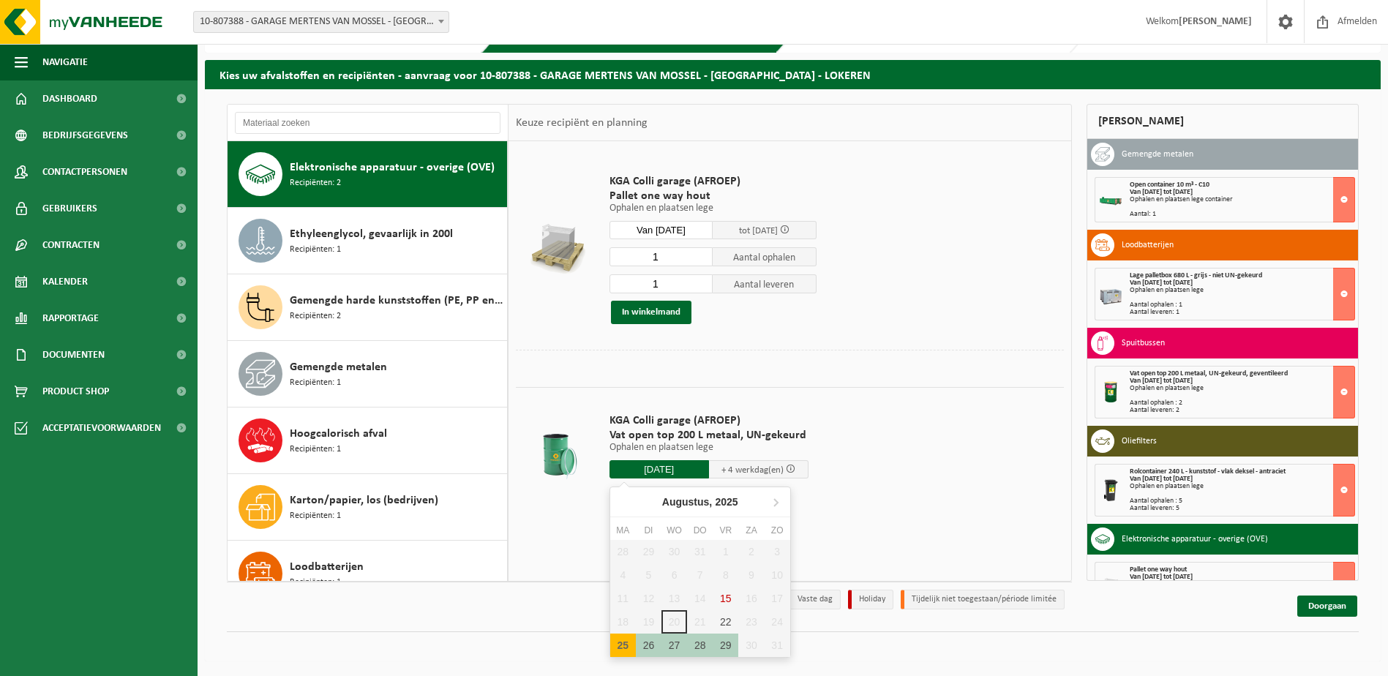
click at [624, 642] on div "25" at bounding box center [623, 645] width 26 height 23
click at [890, 528] on div "KGA Colli garage (AFROEP) Pallet one way hout Ophalen en plaatsen lege Ophalen …" at bounding box center [790, 360] width 563 height 439
click at [640, 471] on input "text" at bounding box center [660, 469] width 100 height 18
click at [627, 643] on div "25" at bounding box center [623, 645] width 26 height 23
type input "Van 2025-08-25"
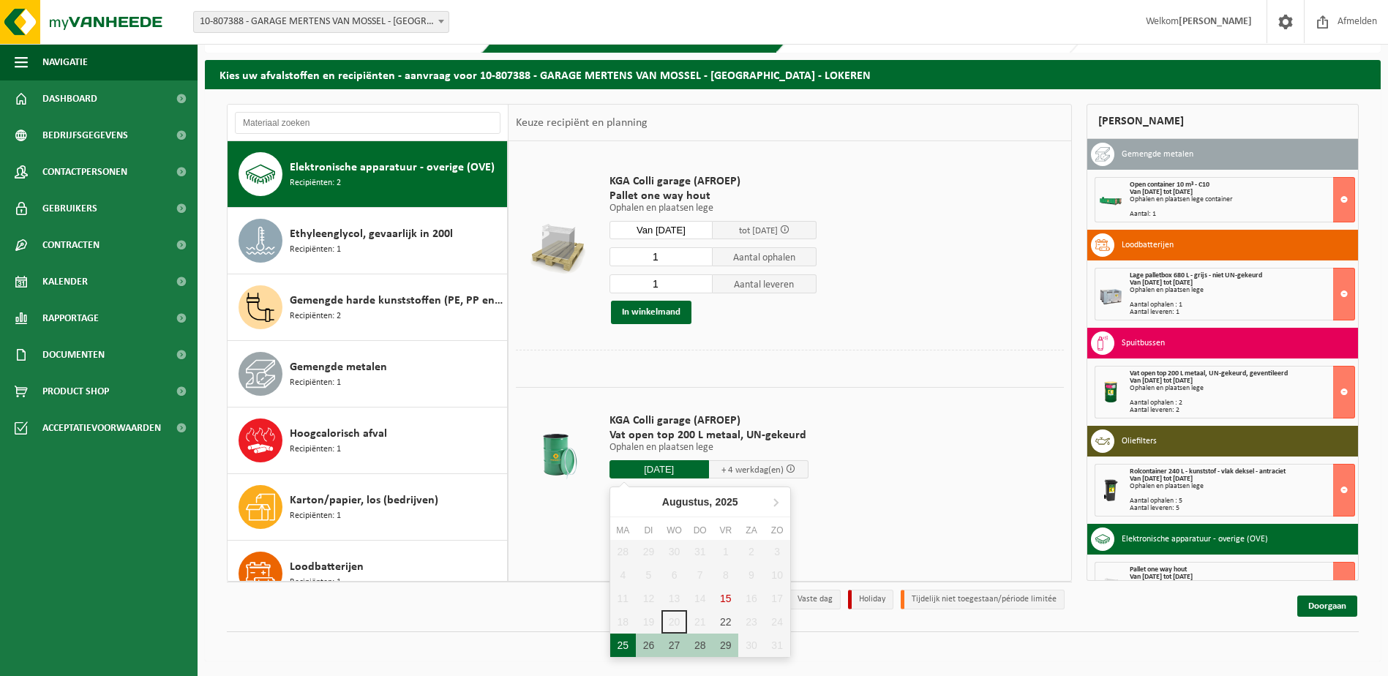
type input "2025-08-25"
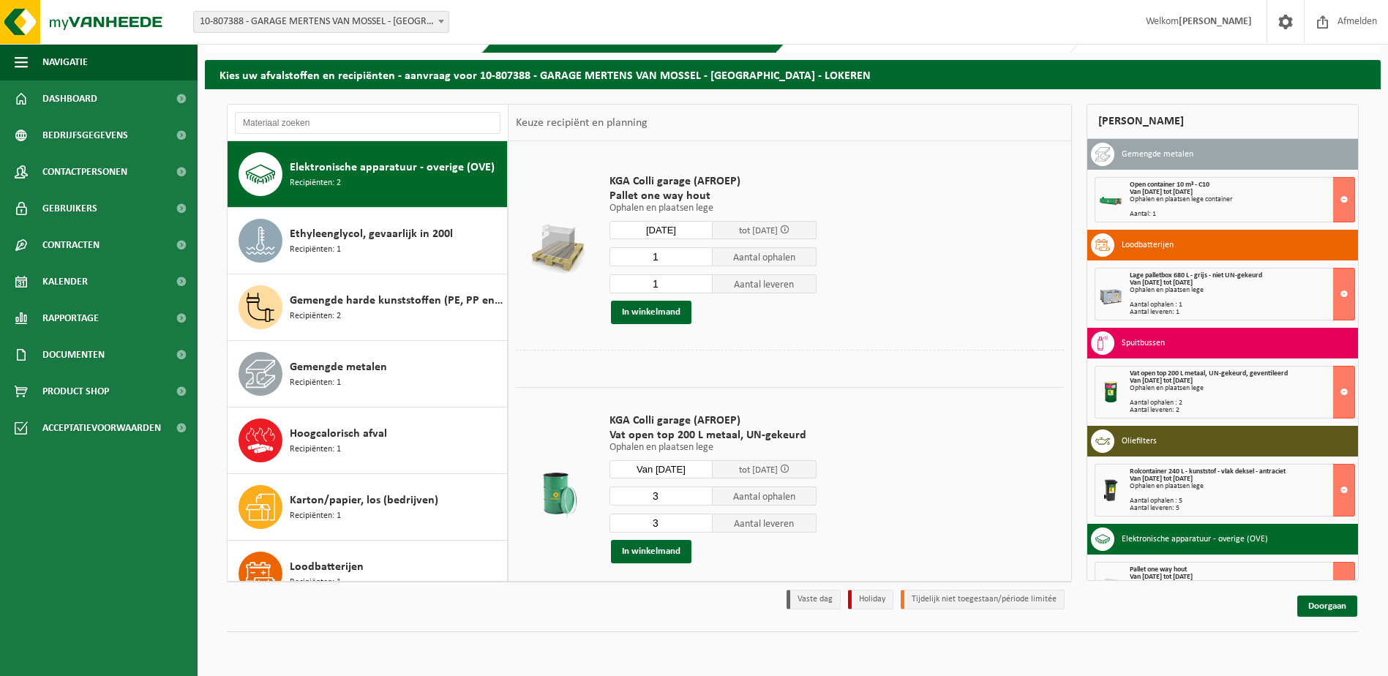
click at [668, 497] on input "3" at bounding box center [662, 496] width 104 height 19
click at [700, 497] on input "2" at bounding box center [662, 496] width 104 height 19
type input "1"
click at [700, 497] on input "1" at bounding box center [662, 496] width 104 height 19
click at [700, 529] on input "3" at bounding box center [662, 523] width 104 height 19
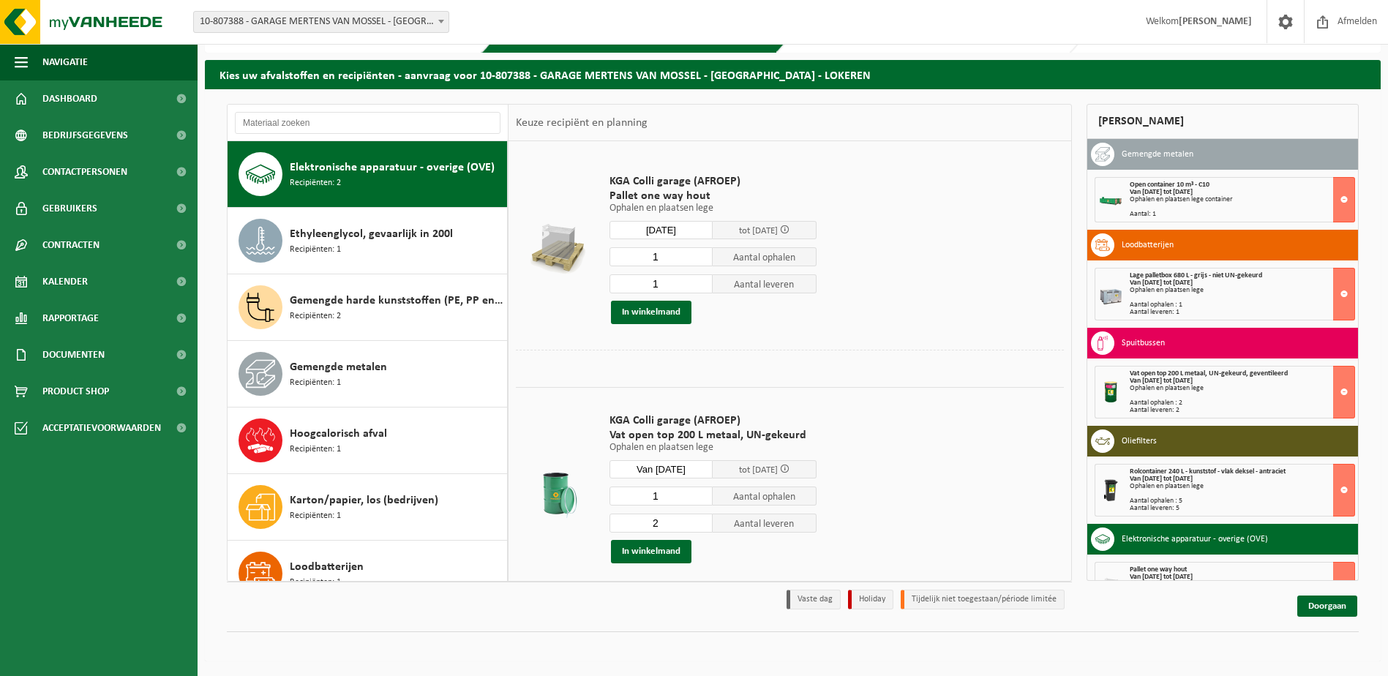
click at [700, 526] on input "2" at bounding box center [662, 523] width 104 height 19
type input "1"
click at [700, 525] on input "1" at bounding box center [662, 523] width 104 height 19
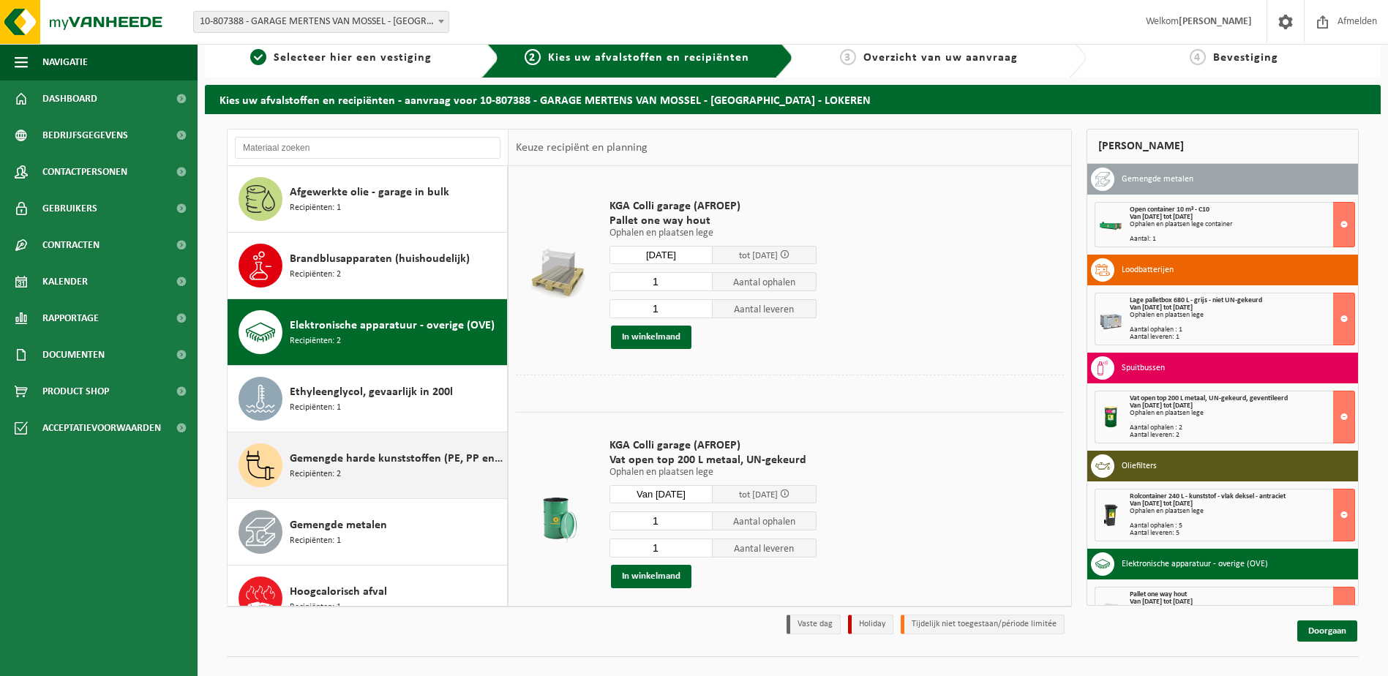
scroll to position [0, 0]
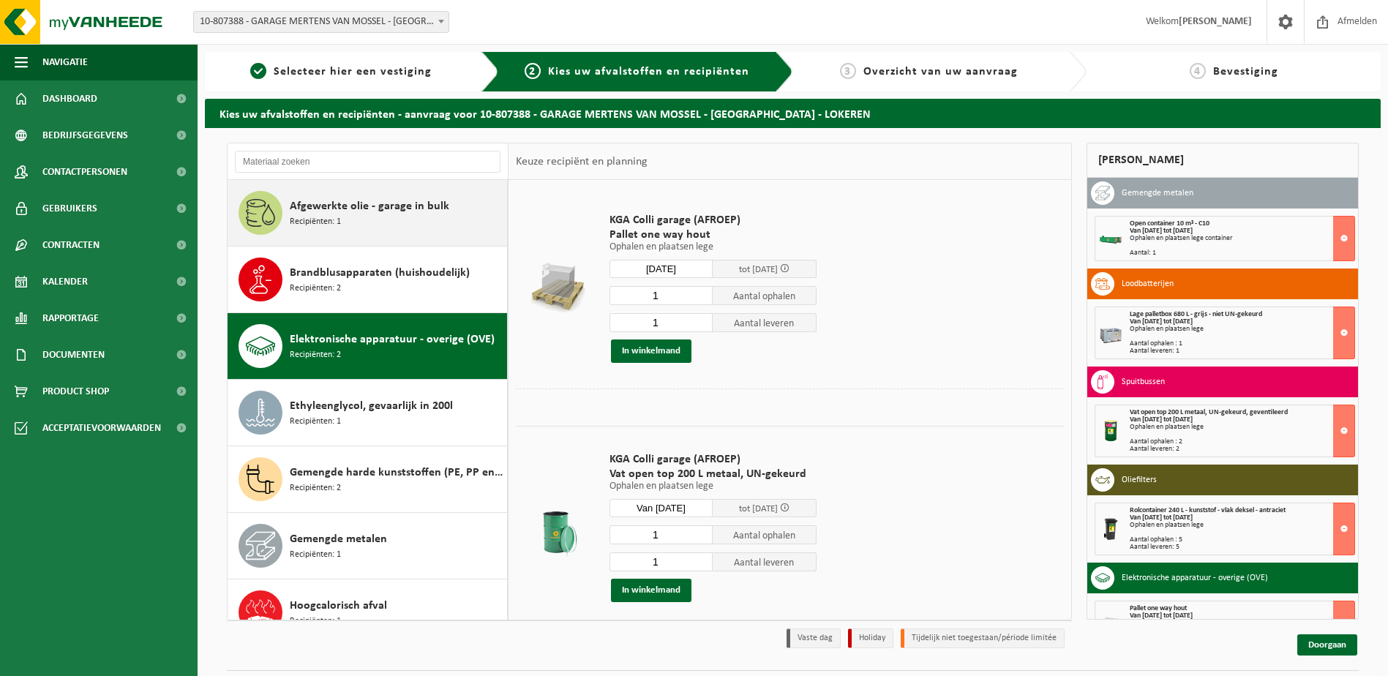
click at [326, 219] on div "Afgewerkte olie - garage in bulk Recipiënten: 1" at bounding box center [397, 213] width 214 height 44
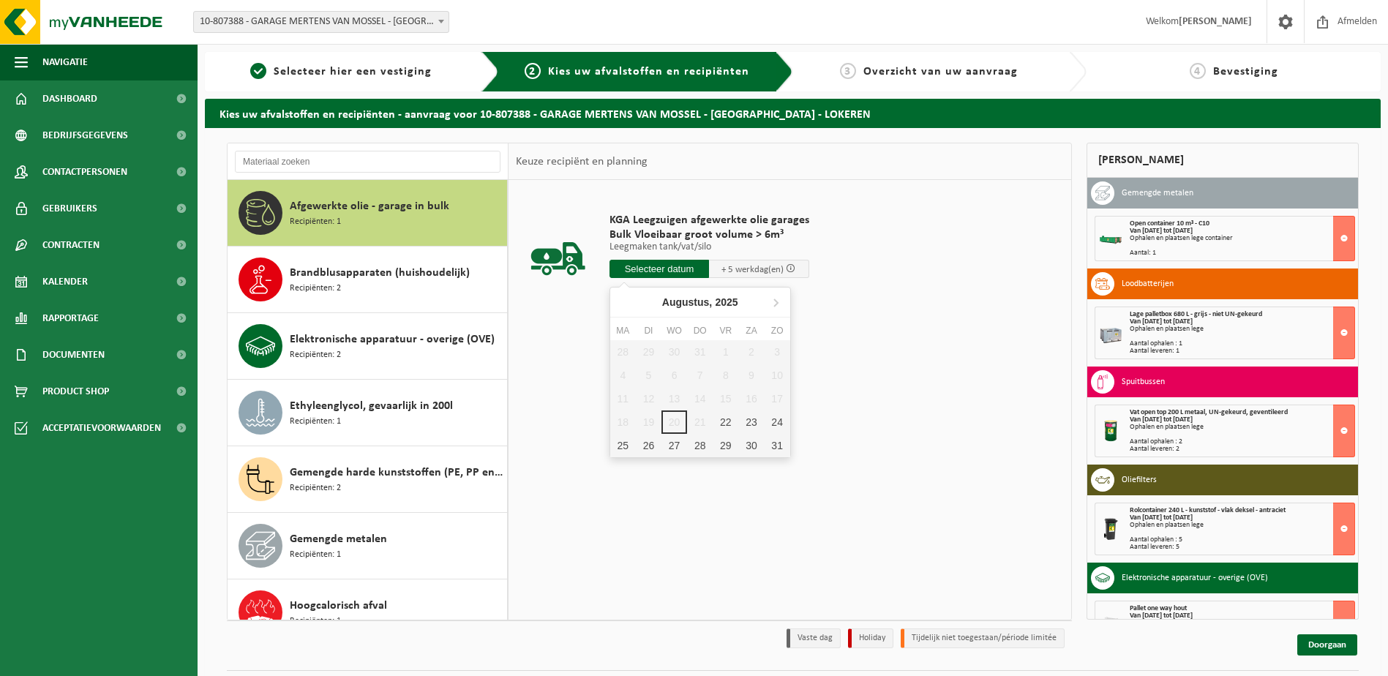
click at [695, 269] on input "text" at bounding box center [660, 269] width 100 height 18
click at [624, 442] on div "25" at bounding box center [623, 445] width 26 height 23
type input "Van 2025-08-25"
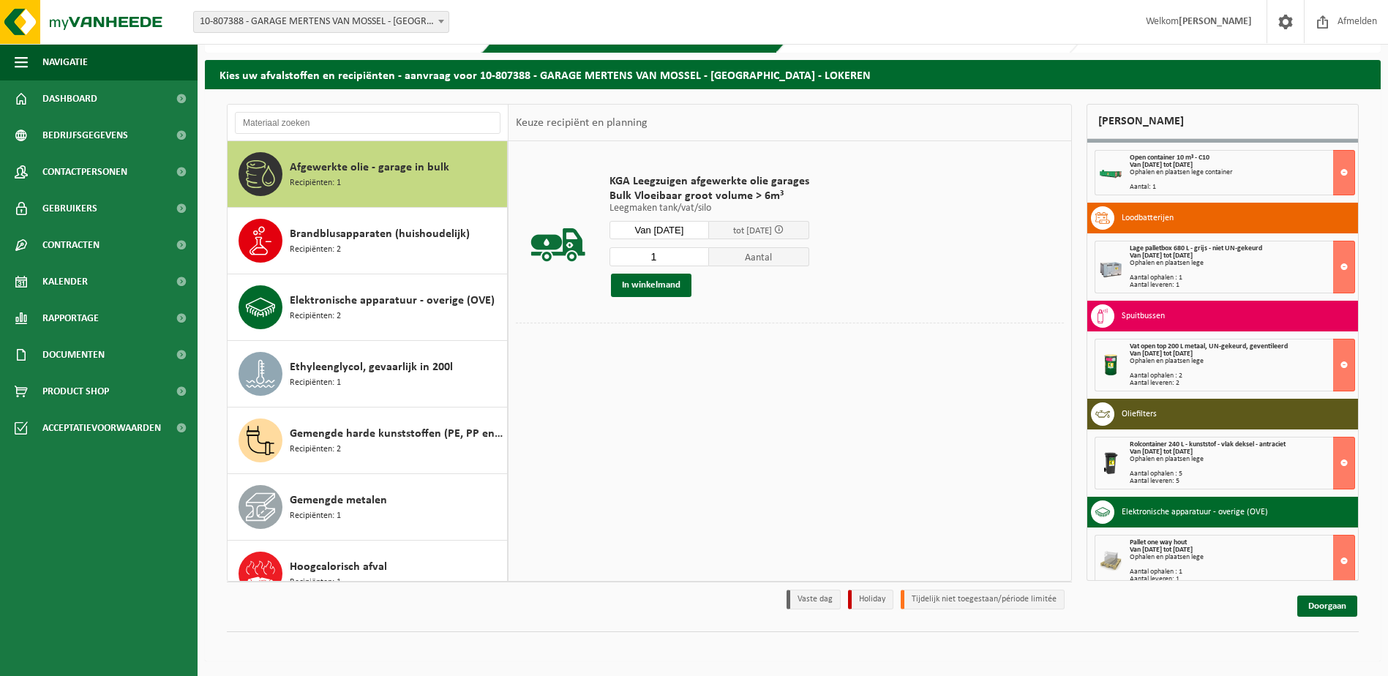
scroll to position [42, 0]
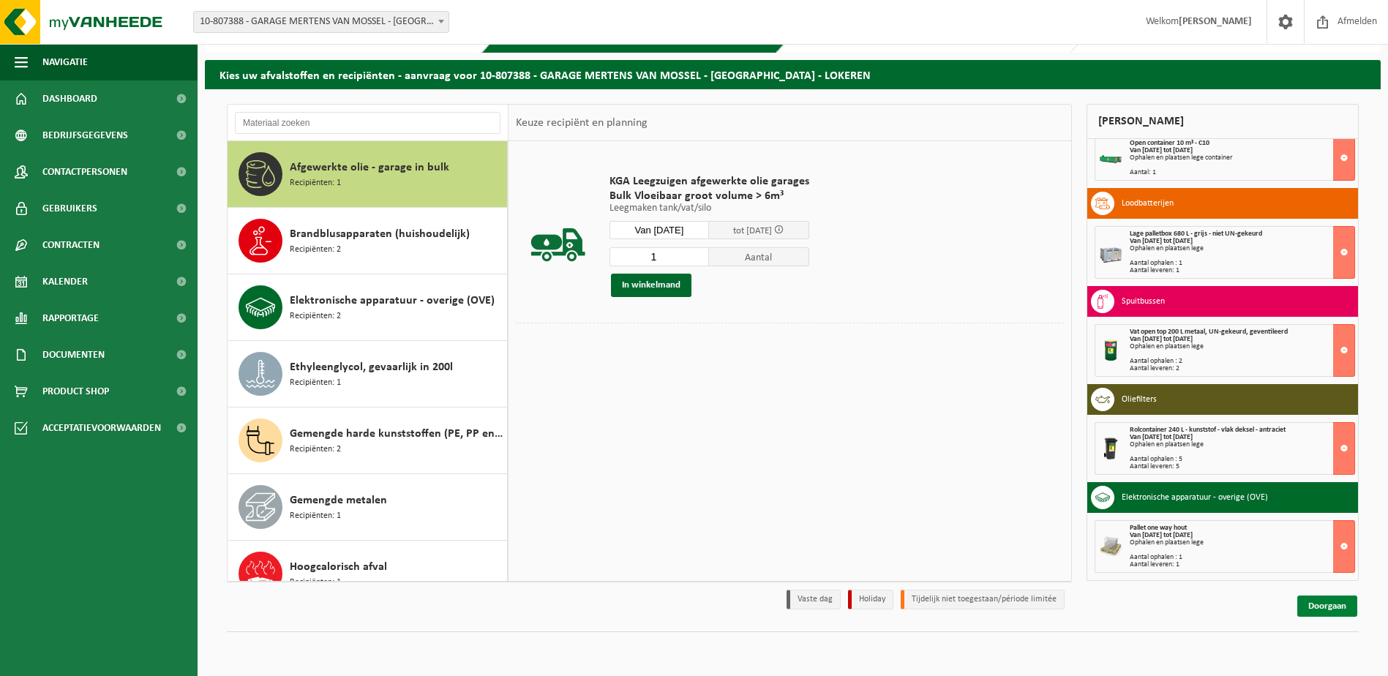
click at [1318, 607] on link "Doorgaan" at bounding box center [1328, 606] width 60 height 21
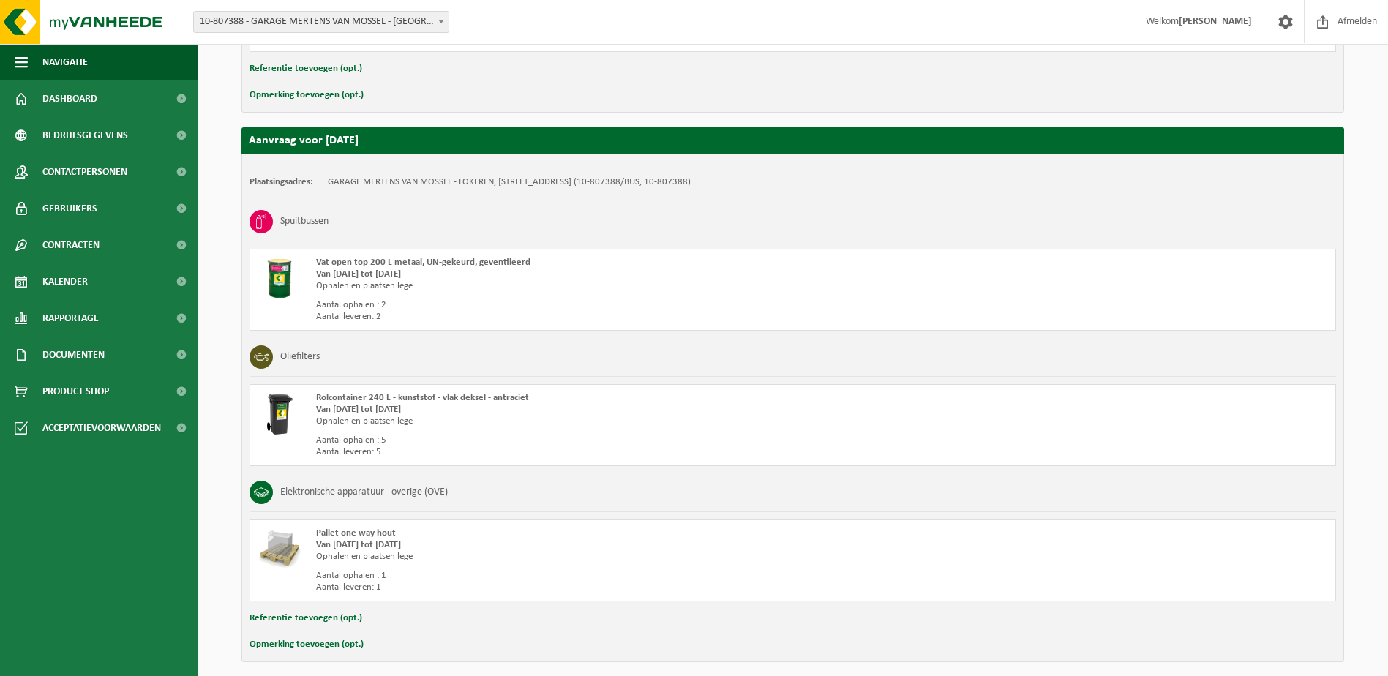
scroll to position [780, 0]
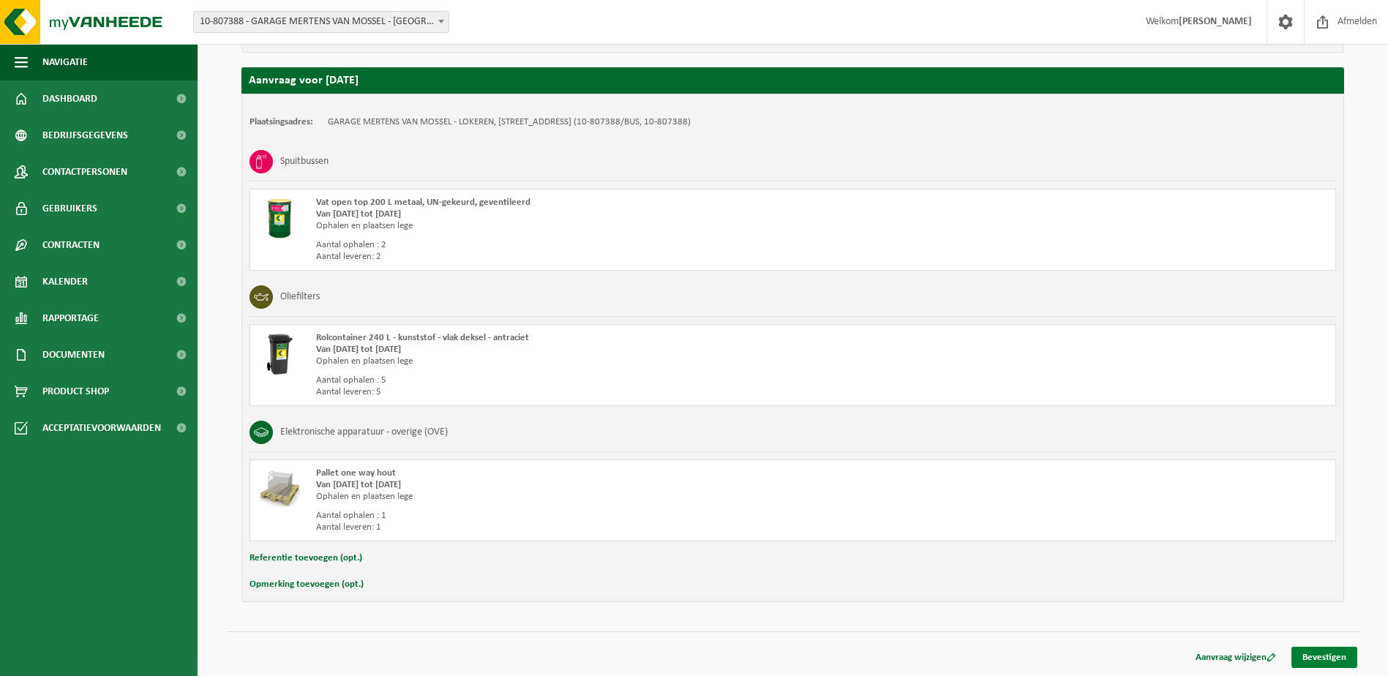
click at [1324, 656] on link "Bevestigen" at bounding box center [1325, 657] width 66 height 21
